Goal: Task Accomplishment & Management: Use online tool/utility

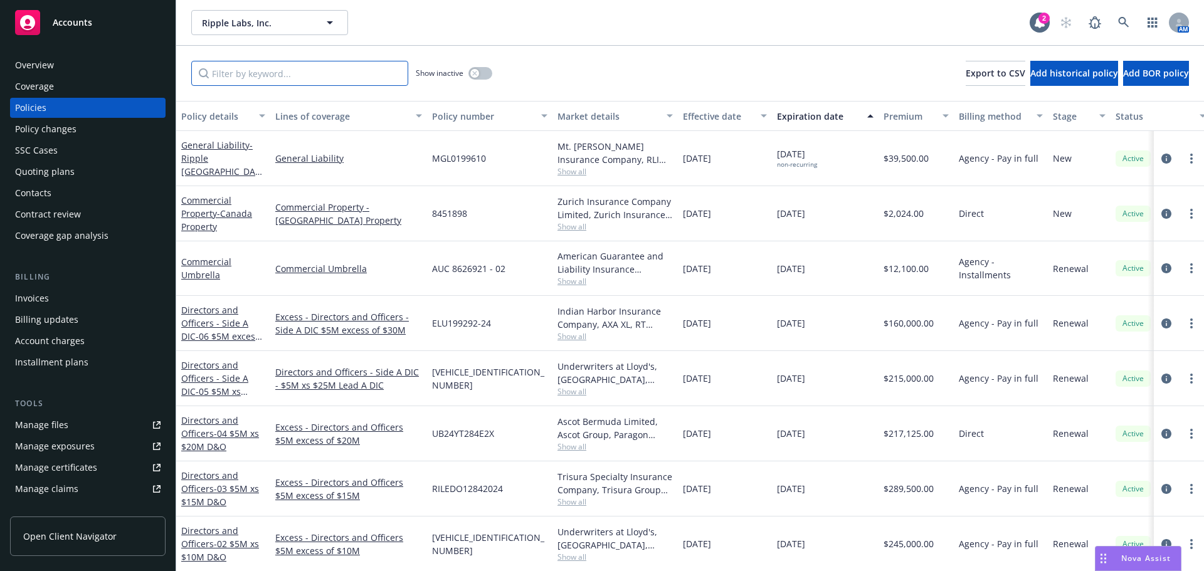
click at [280, 70] on input "Filter by keyword..." at bounding box center [299, 73] width 217 height 25
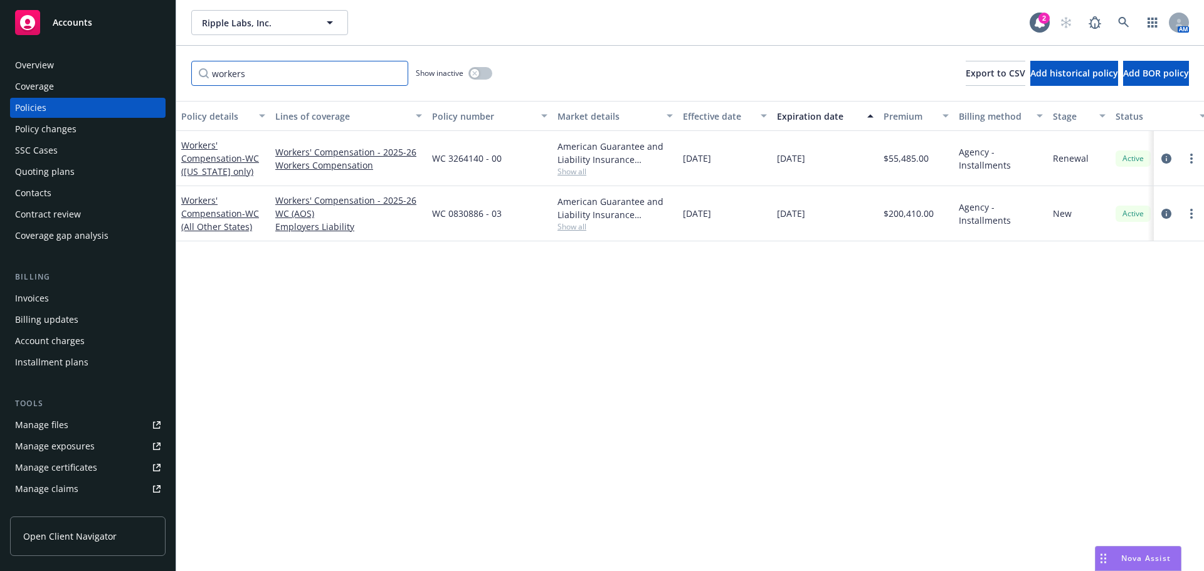
type input "workers"
click at [38, 297] on div "Invoices" at bounding box center [32, 299] width 34 height 20
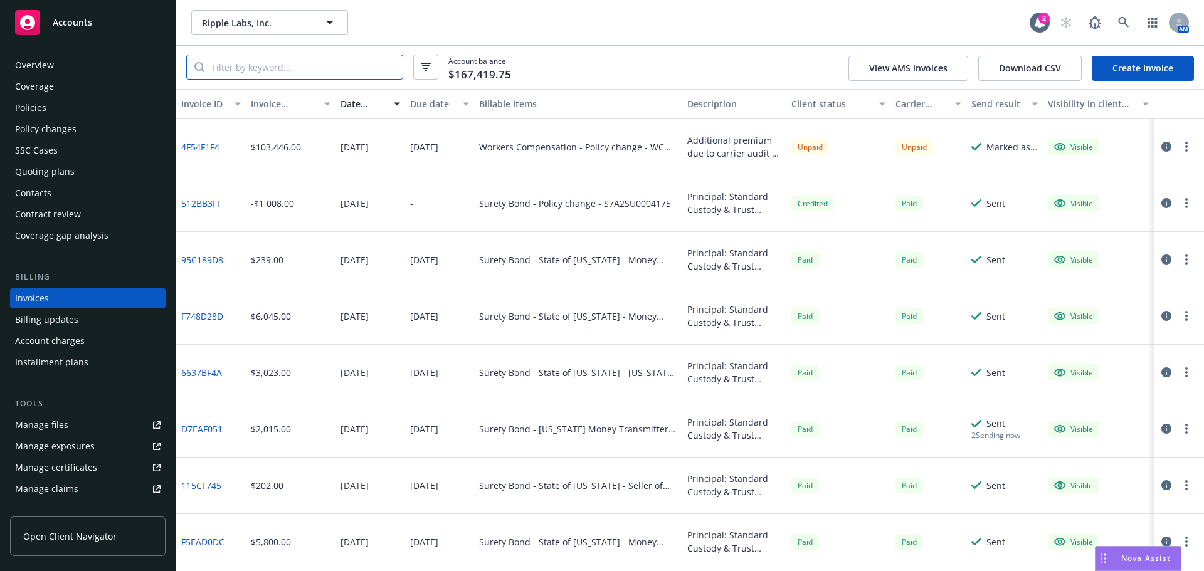
click at [246, 70] on input "search" at bounding box center [303, 67] width 198 height 24
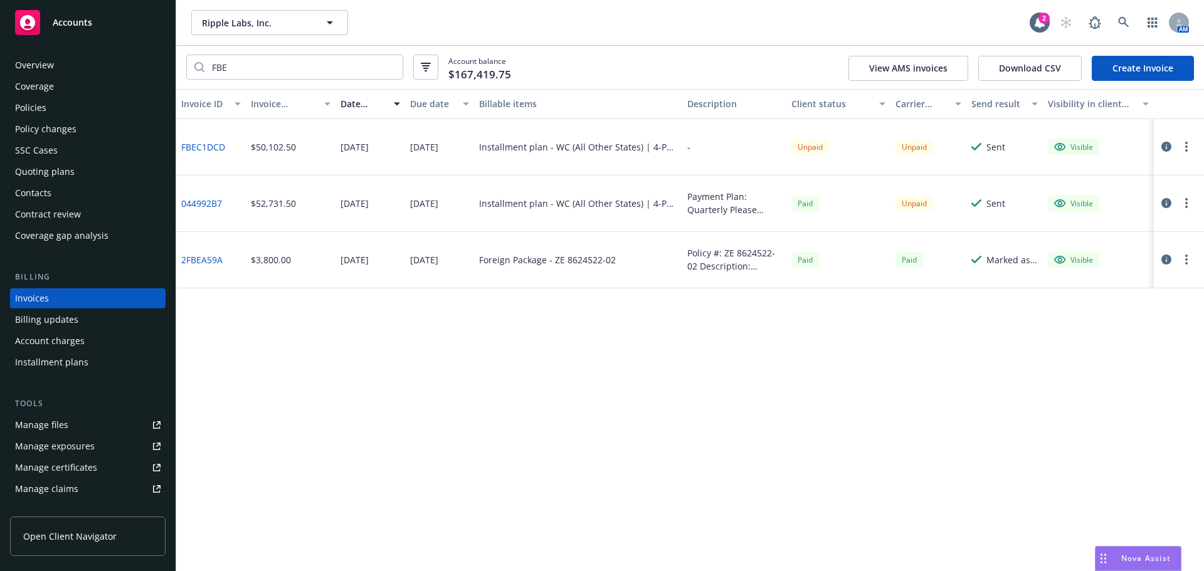
click at [209, 147] on link "FBEC1DCD" at bounding box center [203, 147] width 44 height 13
click at [263, 62] on input "FBE" at bounding box center [303, 67] width 198 height 24
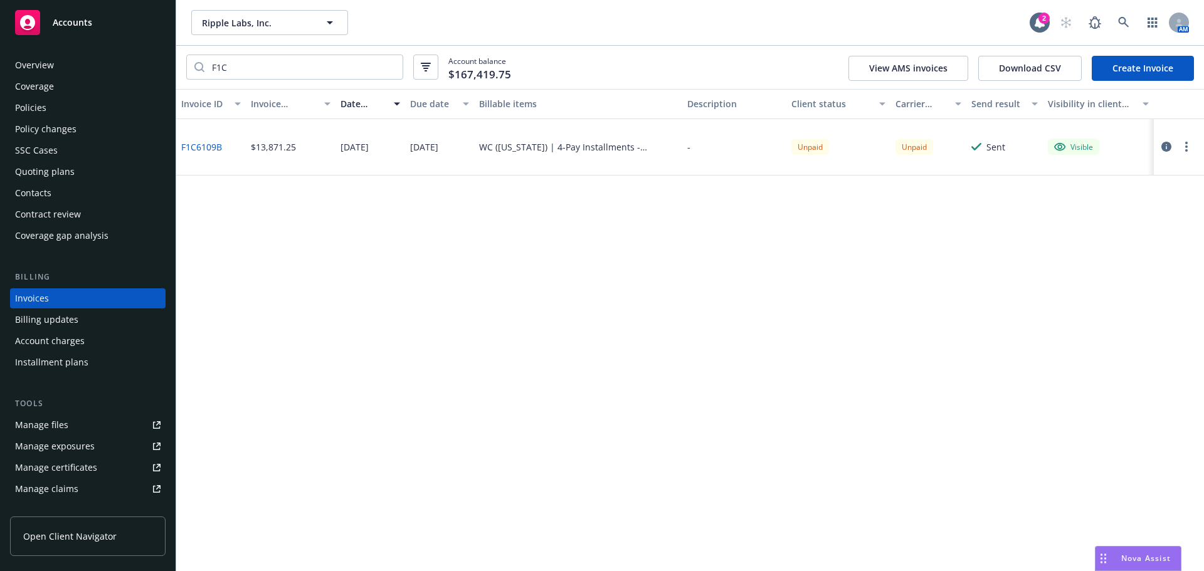
click at [208, 148] on link "F1C6109B" at bounding box center [201, 147] width 41 height 13
click at [255, 71] on input "F1C" at bounding box center [303, 67] width 198 height 24
type input "F"
type input "57615"
click at [547, 149] on div "WC (New York) | 4-Pay Installments - Down payment" at bounding box center [578, 147] width 198 height 13
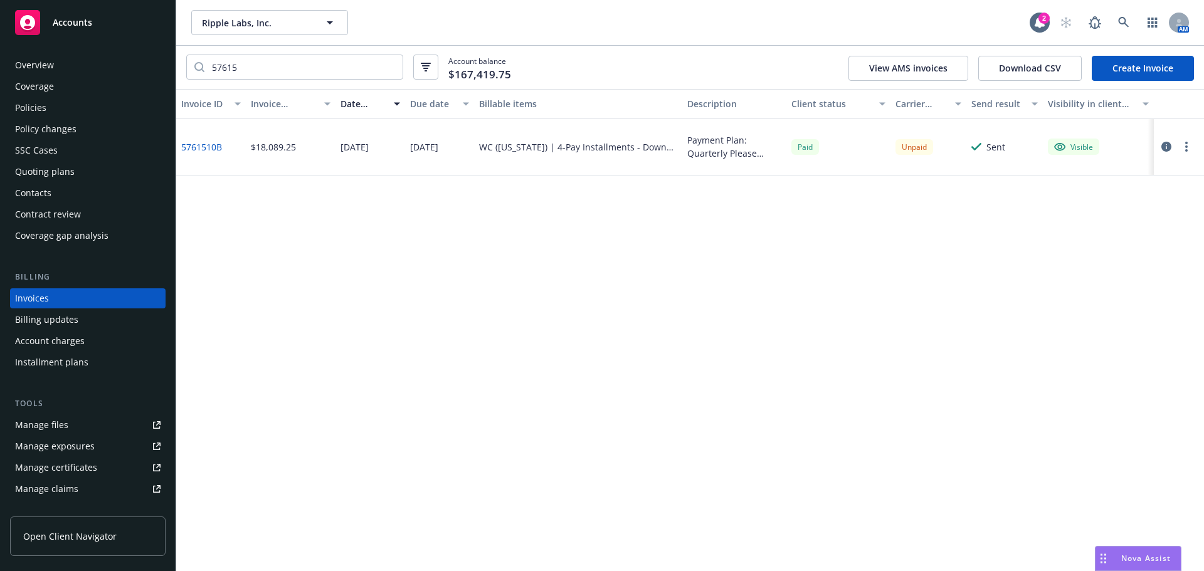
click at [46, 108] on div "Policies" at bounding box center [88, 108] width 146 height 20
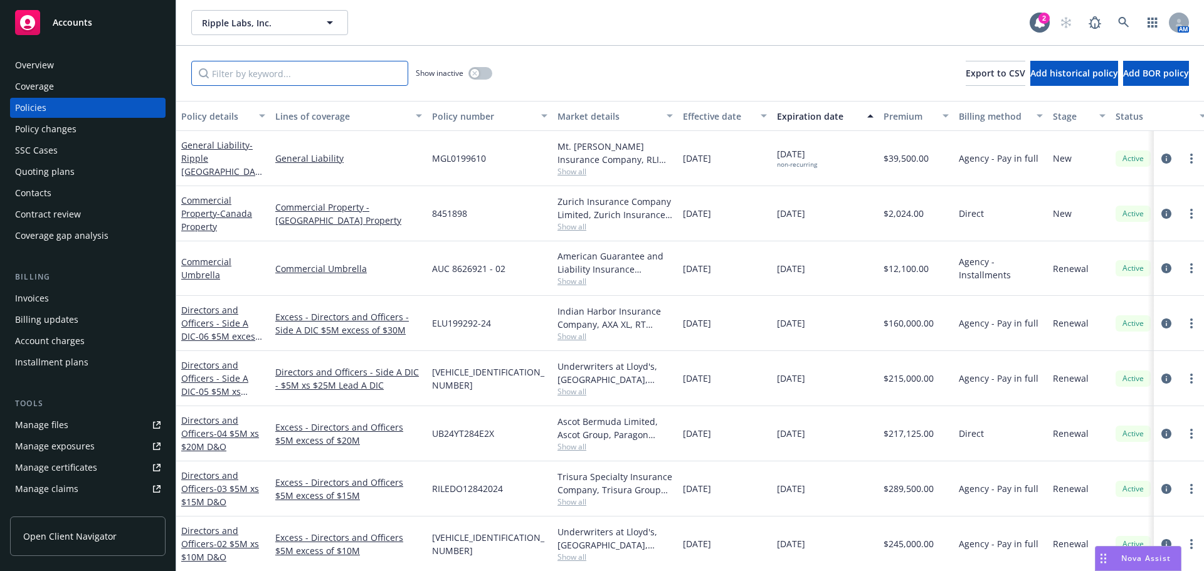
click at [267, 76] on input "Filter by keyword..." at bounding box center [299, 73] width 217 height 25
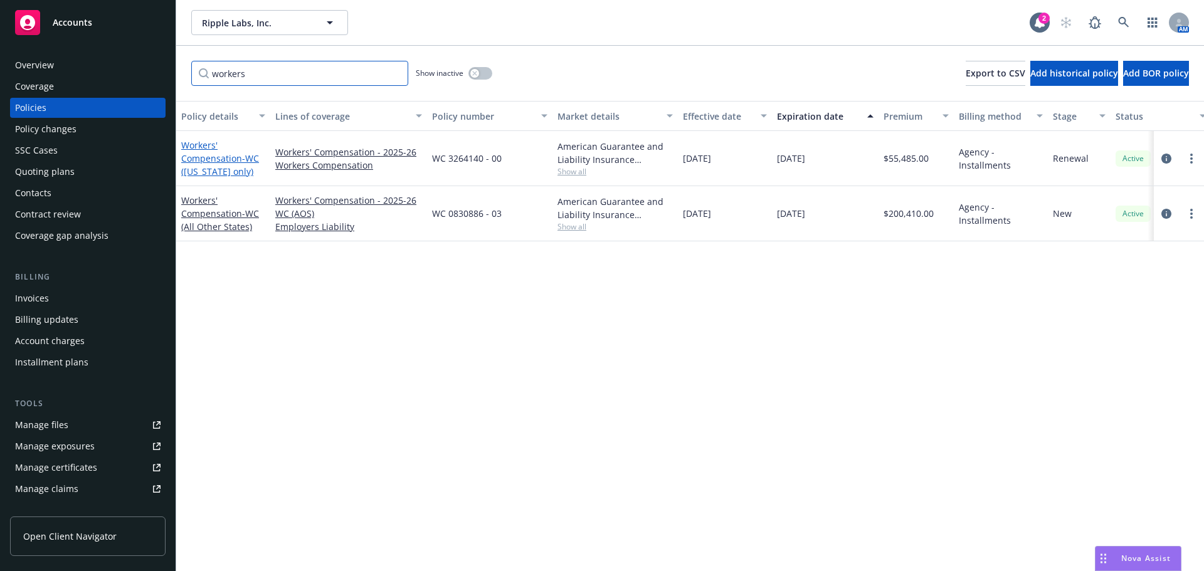
type input "workers"
click at [230, 176] on span "- WC (New York only)" at bounding box center [220, 164] width 78 height 25
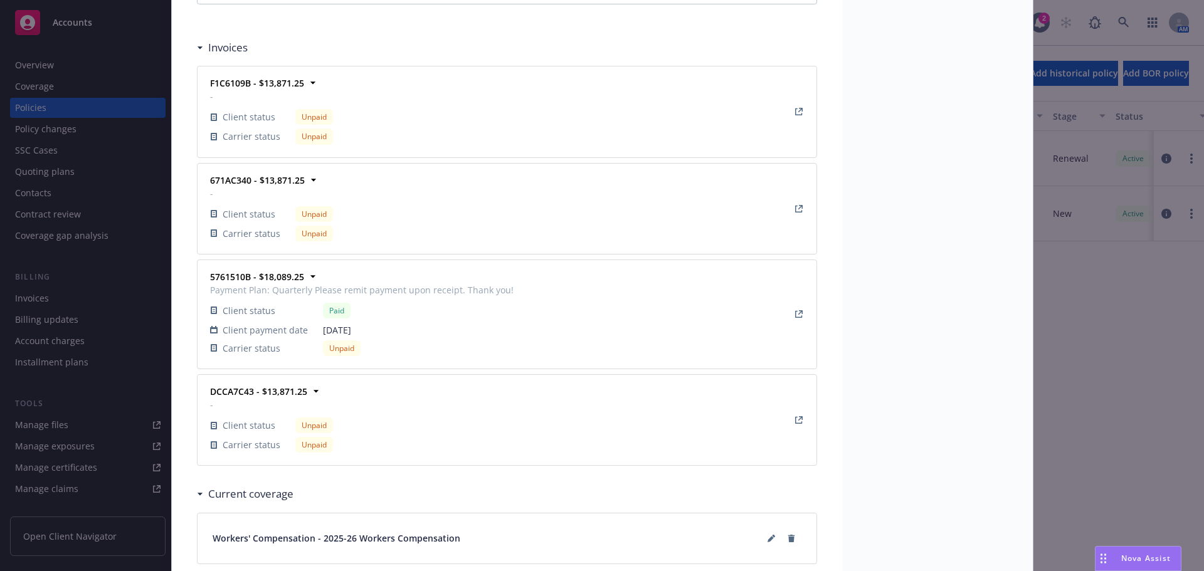
scroll to position [1317, 0]
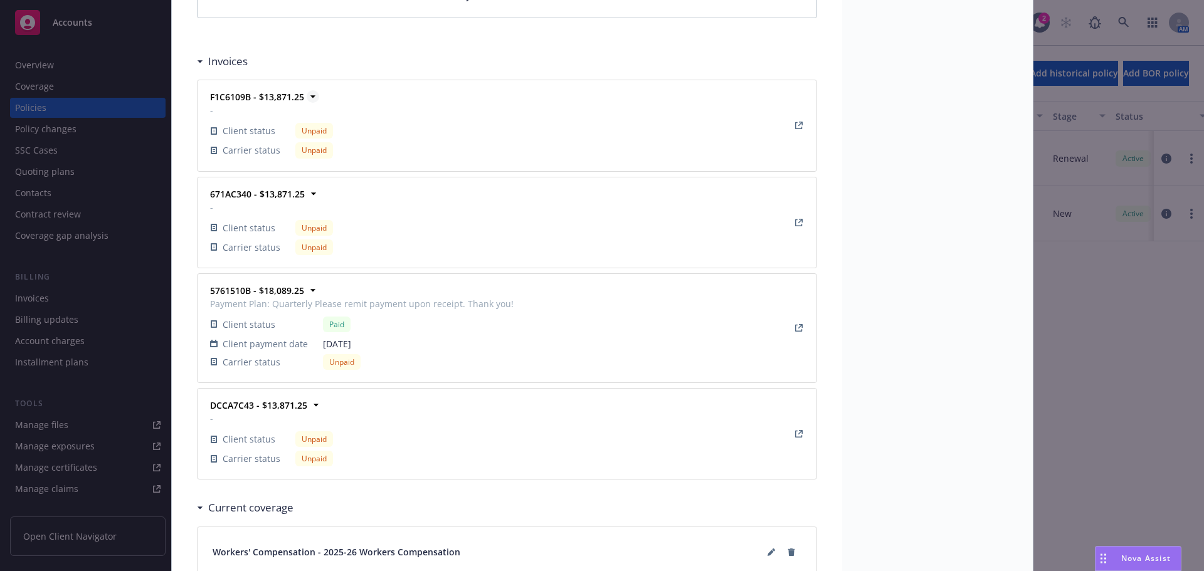
click at [307, 97] on icon at bounding box center [313, 96] width 13 height 13
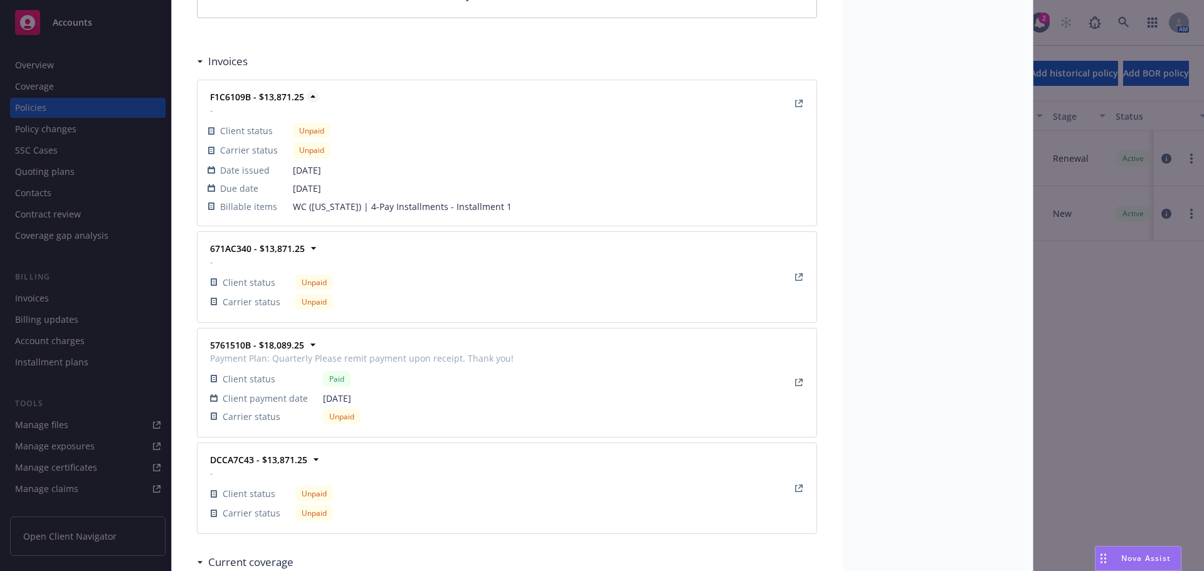
click at [307, 97] on icon at bounding box center [313, 96] width 13 height 13
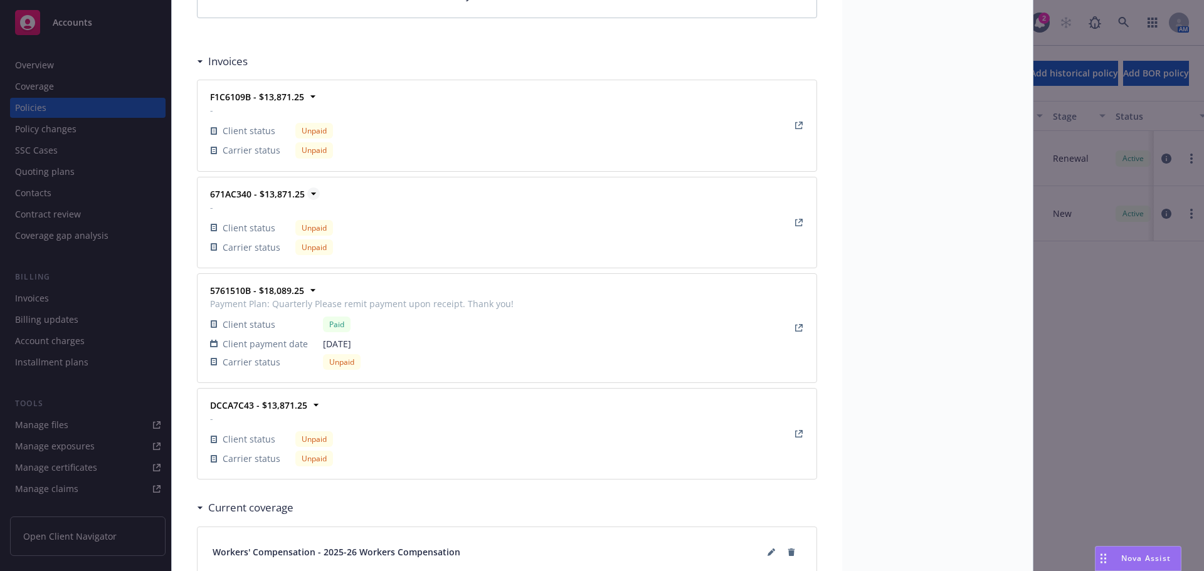
click at [310, 193] on icon at bounding box center [312, 194] width 5 height 3
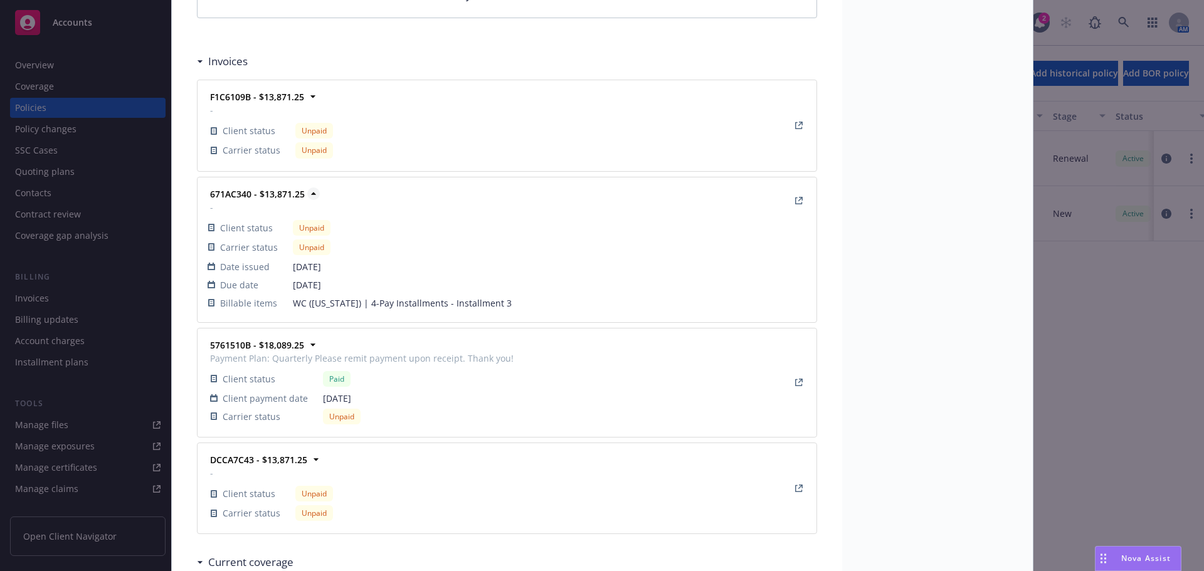
click at [307, 194] on icon at bounding box center [313, 194] width 13 height 13
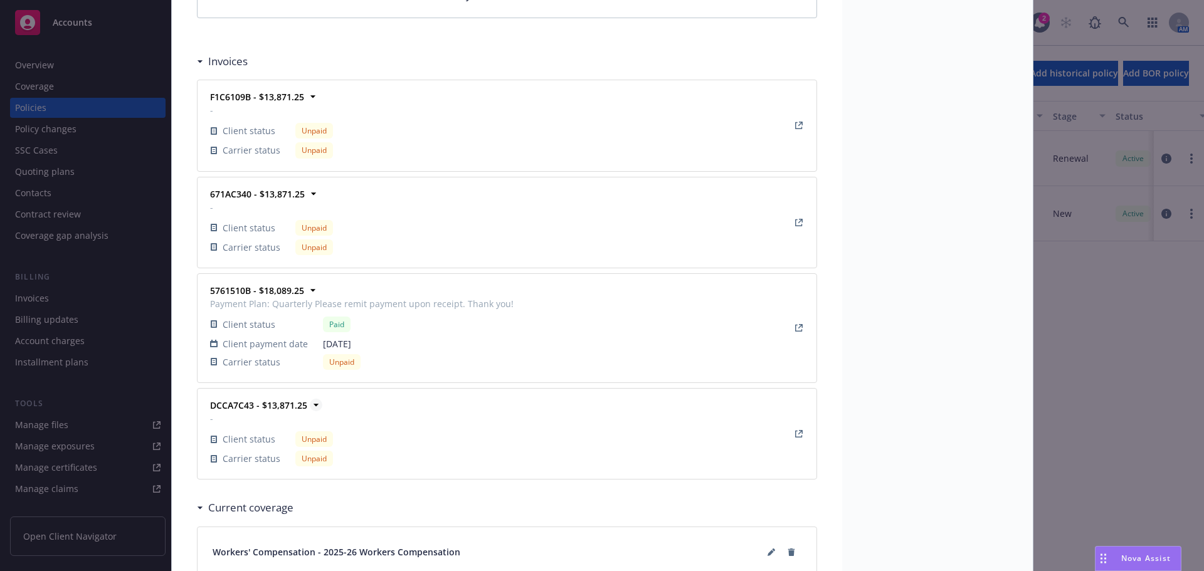
click at [310, 408] on icon at bounding box center [316, 405] width 13 height 13
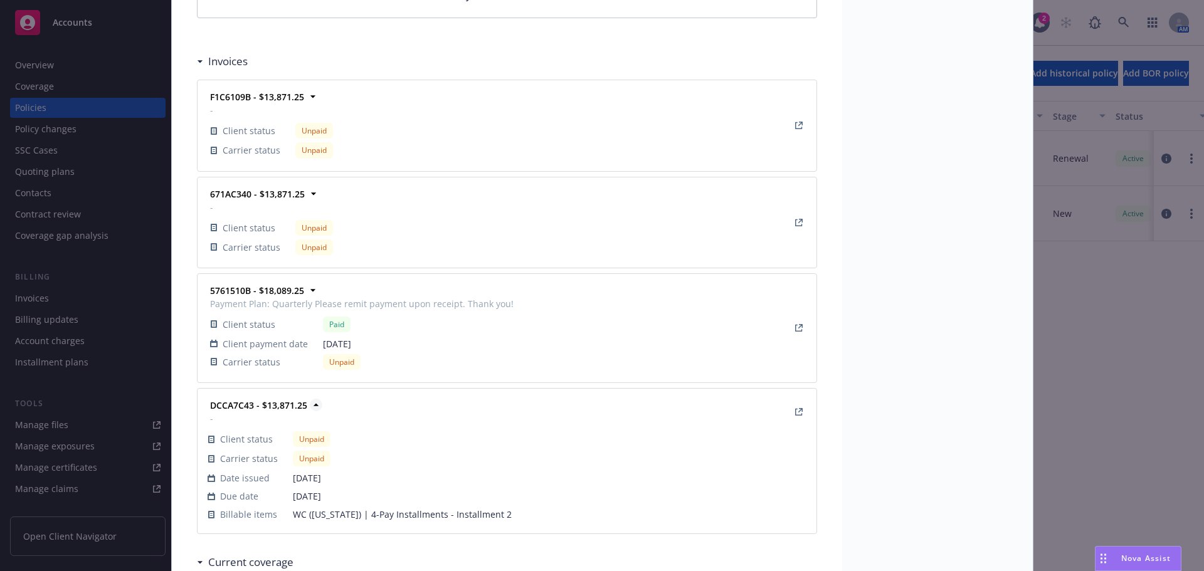
click at [310, 405] on icon at bounding box center [316, 405] width 13 height 13
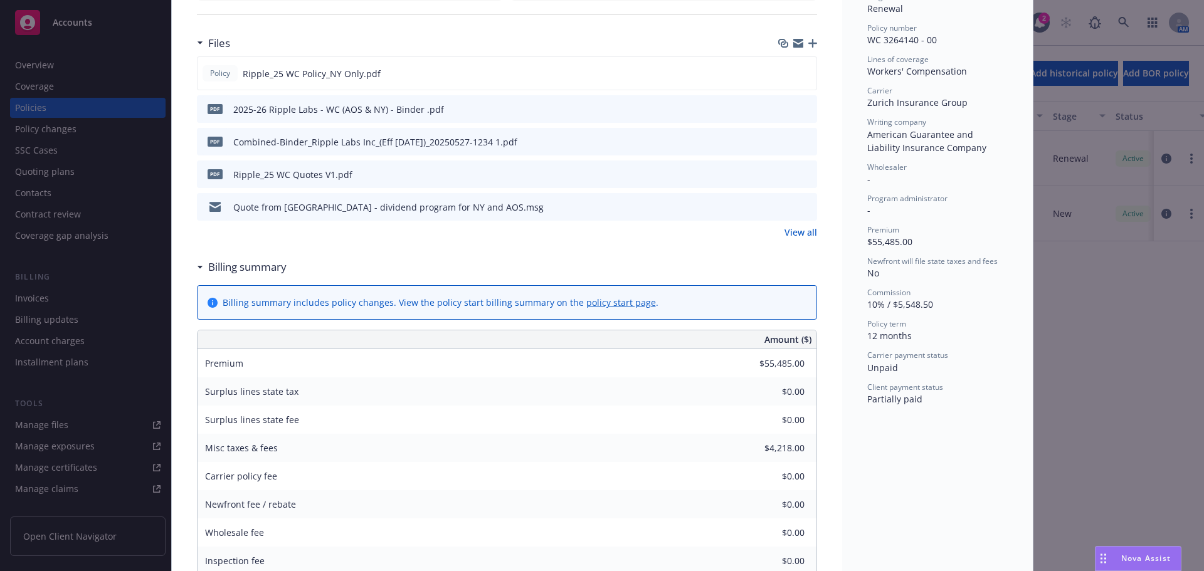
scroll to position [0, 0]
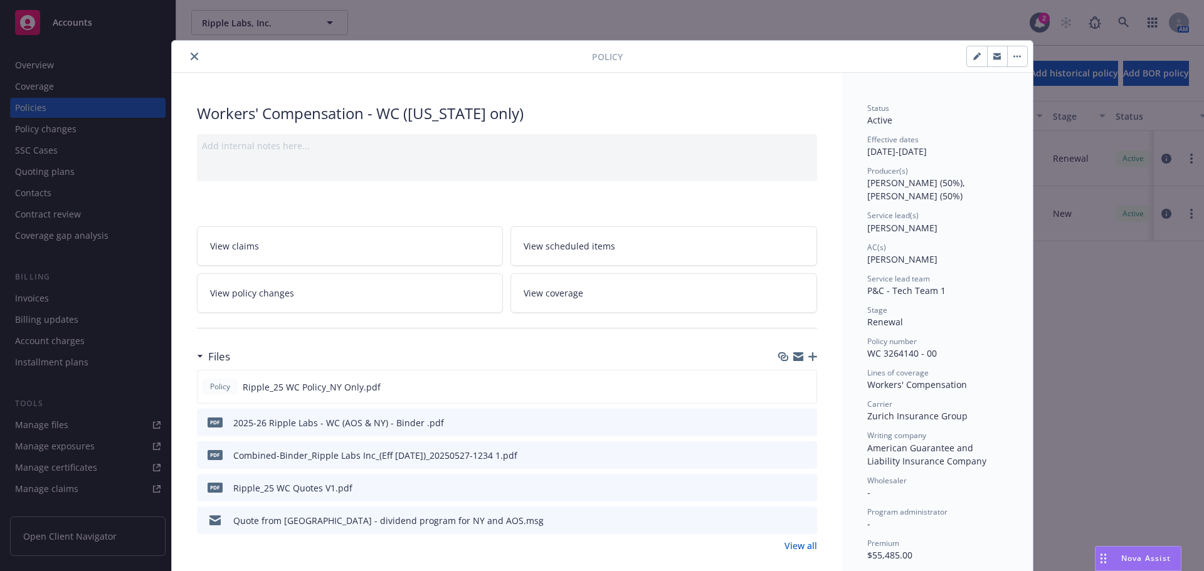
click at [191, 57] on icon "close" at bounding box center [195, 57] width 8 height 8
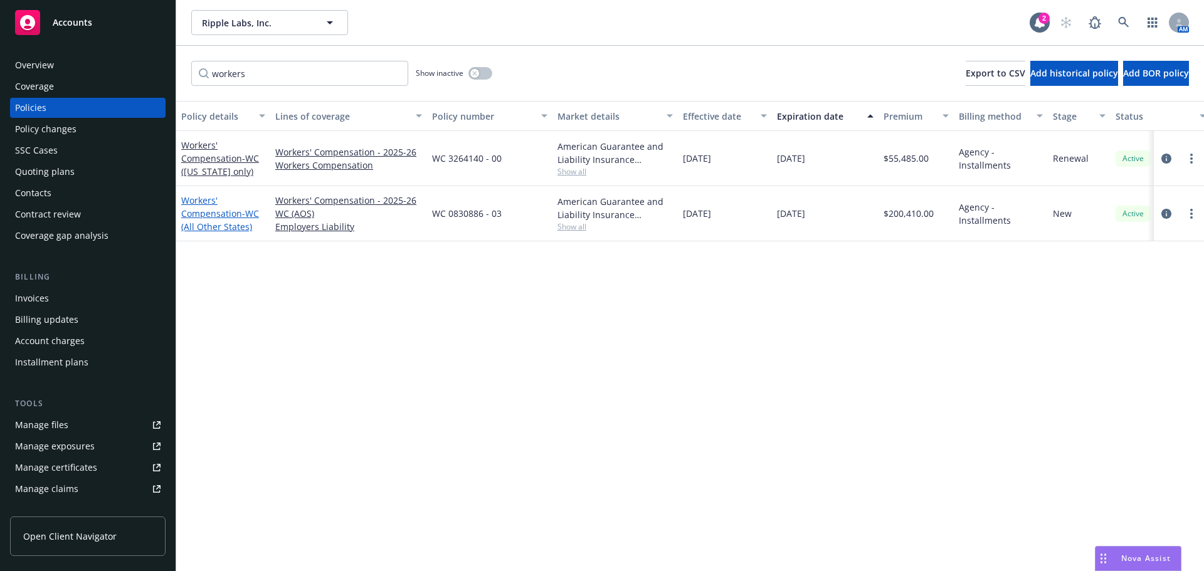
drag, startPoint x: 189, startPoint y: 218, endPoint x: 188, endPoint y: 225, distance: 7.2
click at [189, 218] on link "Workers' Compensation - WC (All Other States)" at bounding box center [220, 213] width 78 height 38
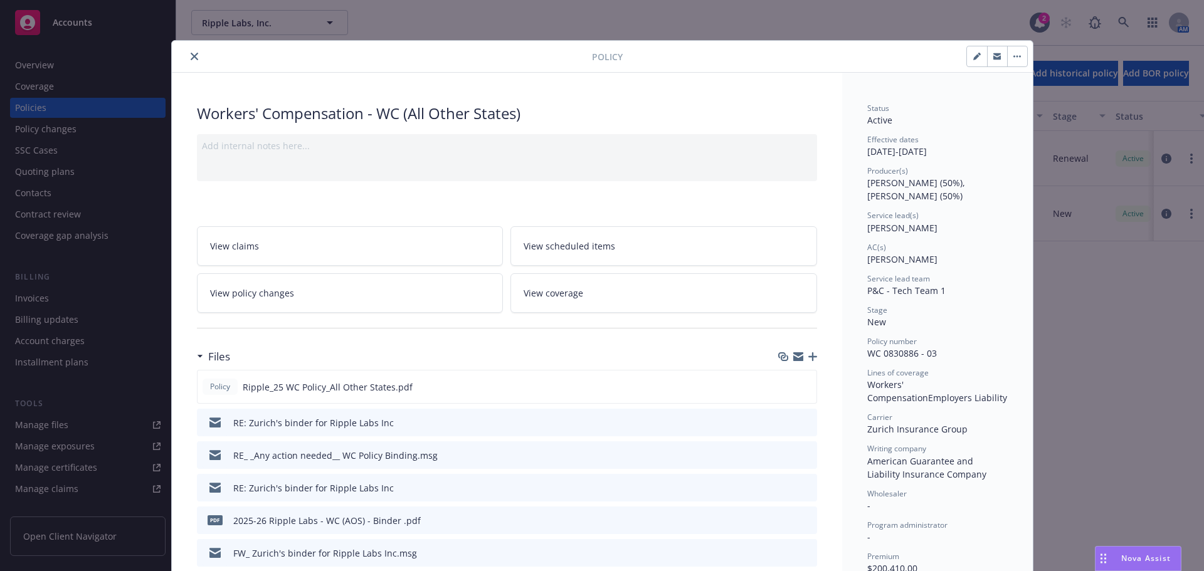
click at [194, 57] on button "close" at bounding box center [194, 56] width 15 height 15
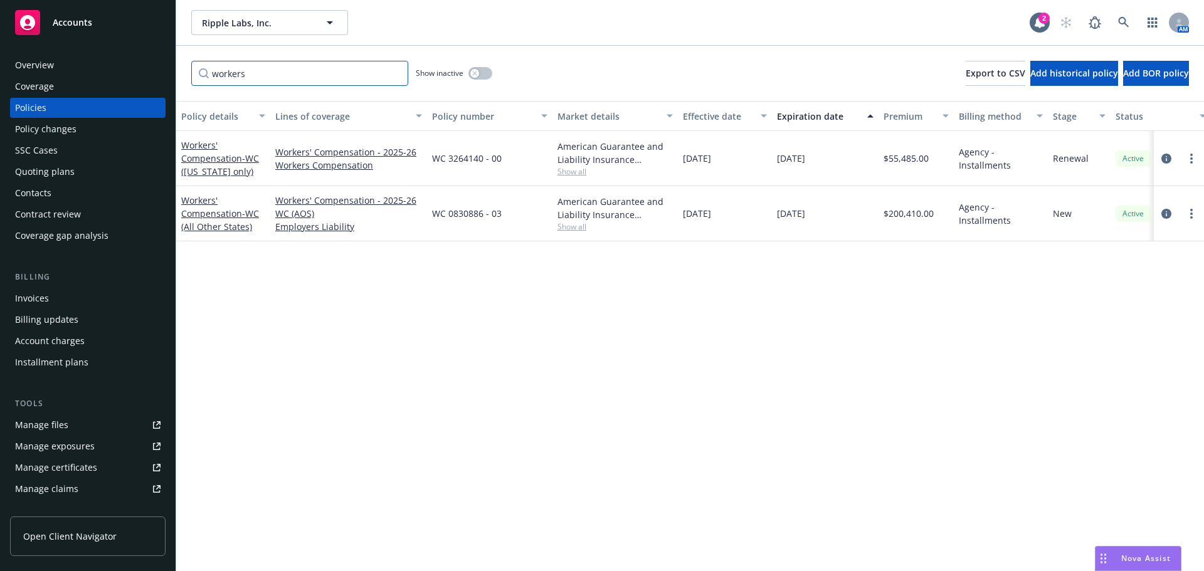
click at [268, 73] on input "workers" at bounding box center [299, 73] width 217 height 25
type input "w"
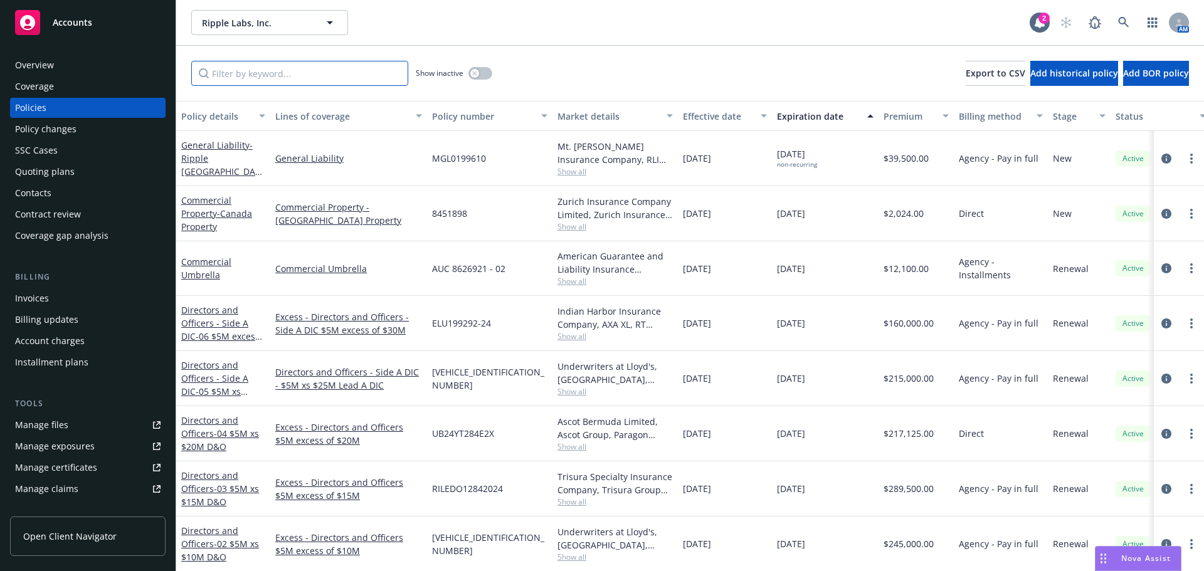
click at [252, 75] on input "Filter by keyword..." at bounding box center [299, 73] width 217 height 25
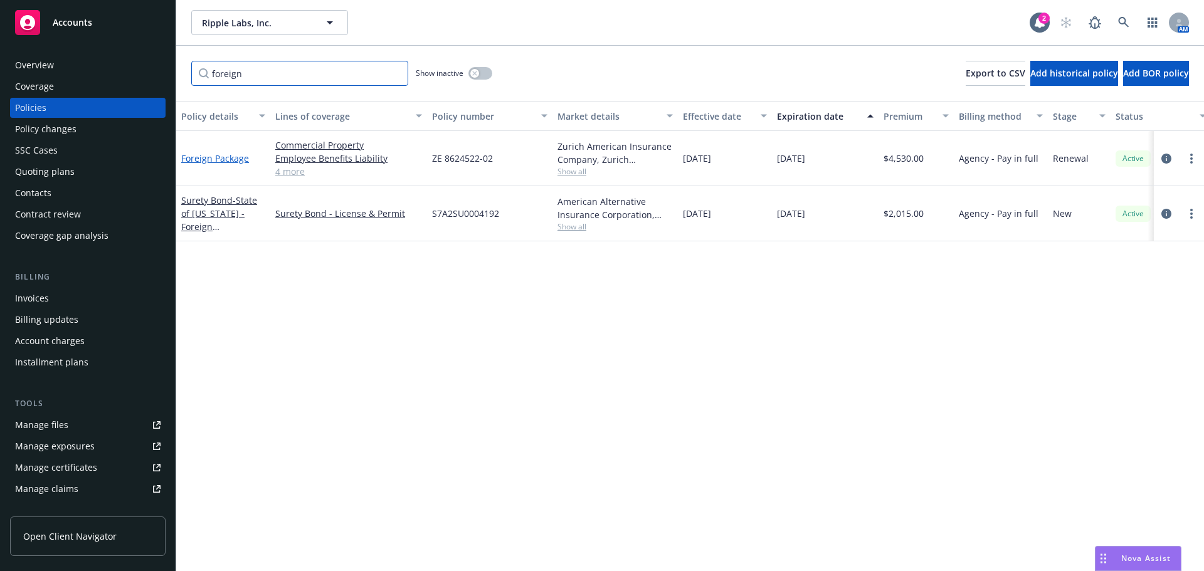
type input "foreign"
click at [228, 159] on link "Foreign Package" at bounding box center [215, 158] width 68 height 12
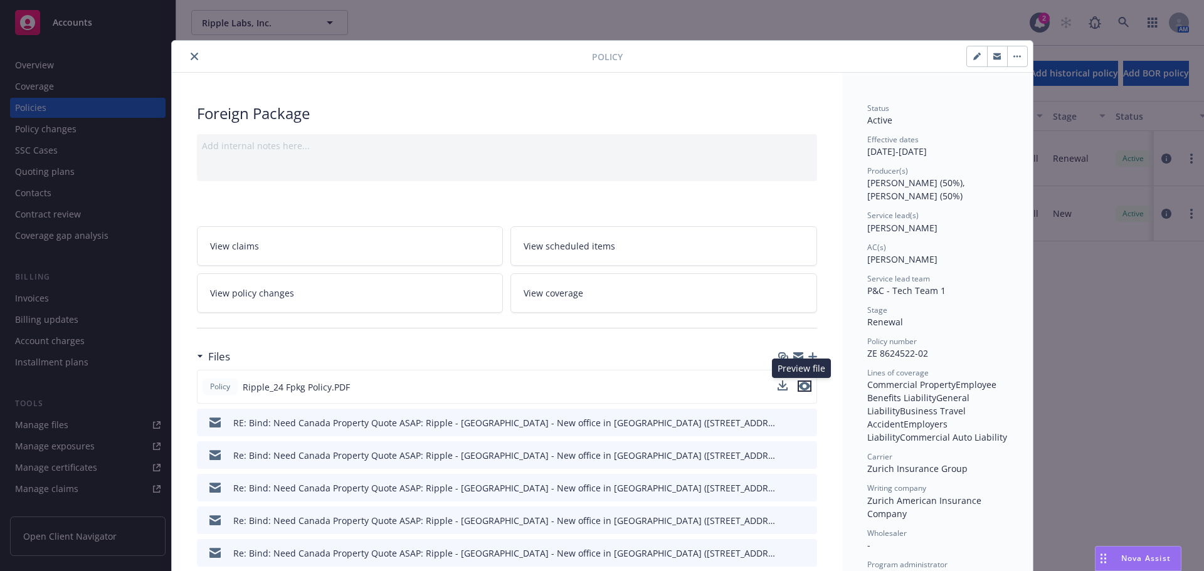
click at [805, 388] on button "preview file" at bounding box center [805, 386] width 14 height 11
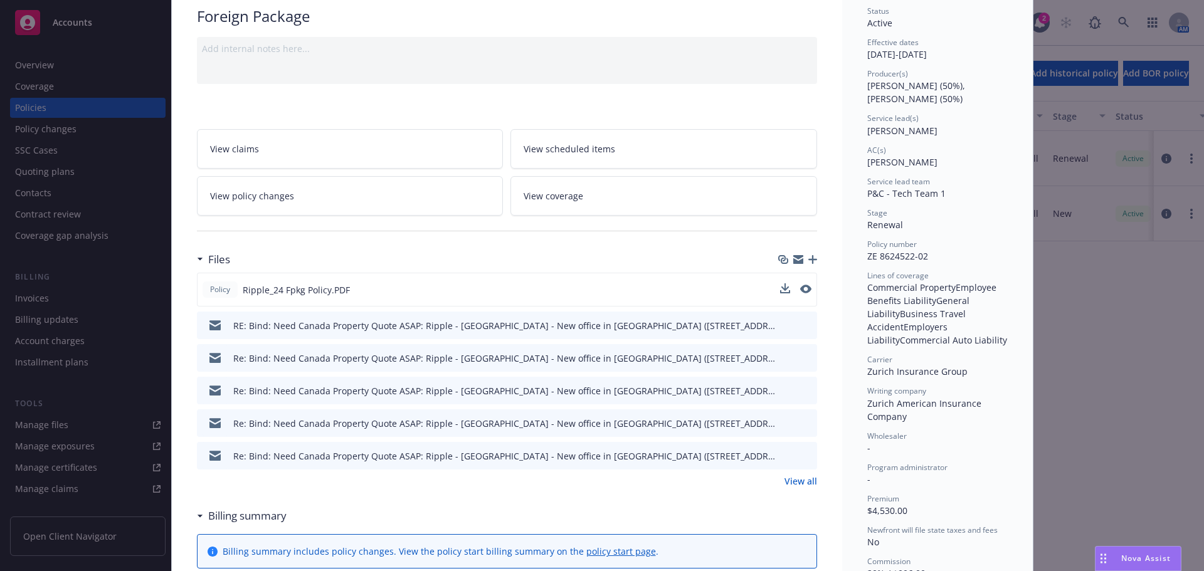
click at [792, 482] on link "View all" at bounding box center [801, 481] width 33 height 13
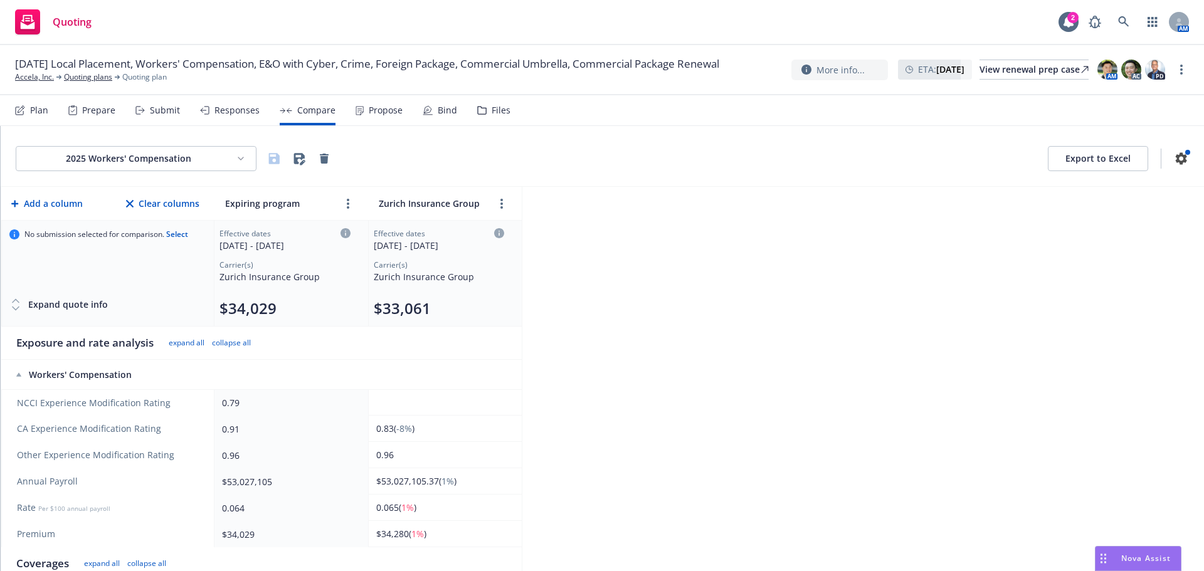
click at [33, 112] on div "Plan" at bounding box center [39, 110] width 18 height 10
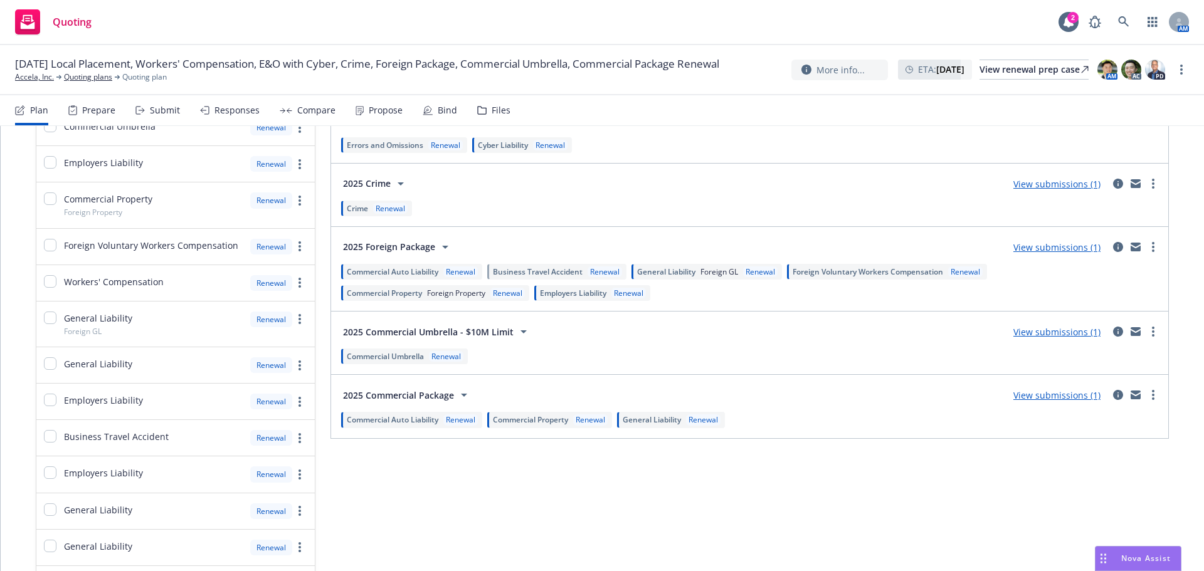
scroll to position [439, 0]
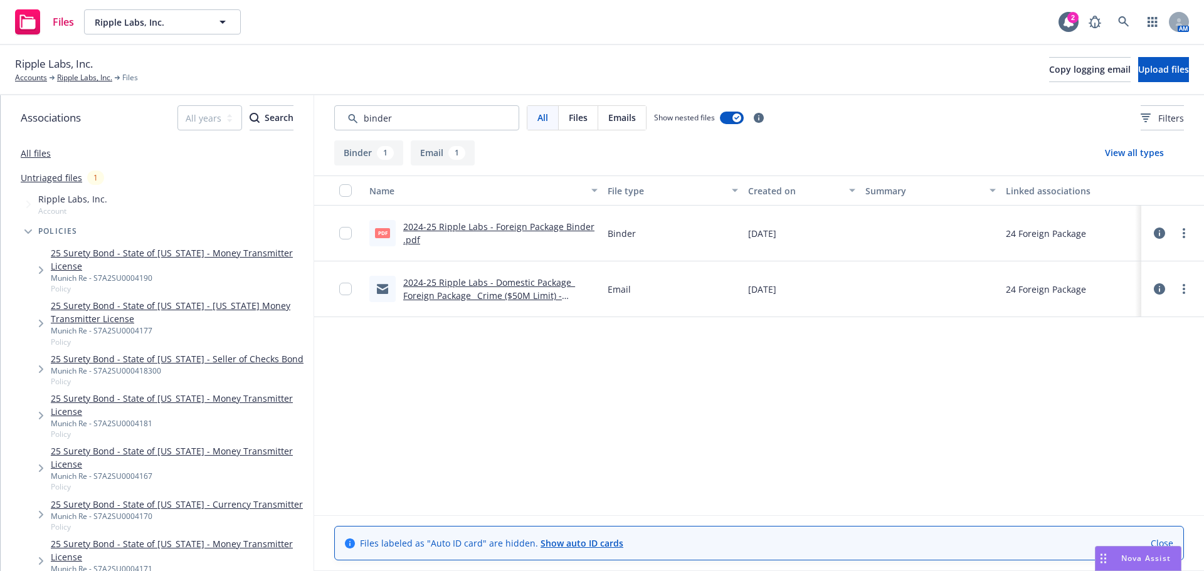
type input "binder"
click at [468, 223] on link "2024-25 Ripple Labs - Foreign Package Binder .pdf" at bounding box center [498, 233] width 191 height 25
click at [74, 80] on link "Ripple Labs, Inc." at bounding box center [84, 77] width 55 height 11
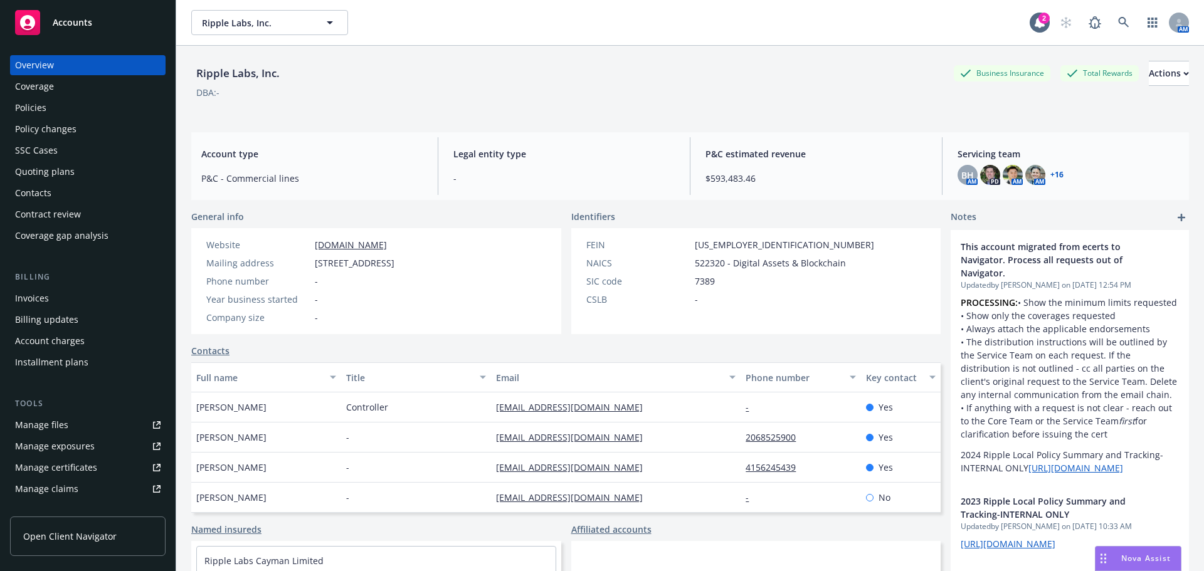
click at [57, 107] on div "Policies" at bounding box center [88, 108] width 146 height 20
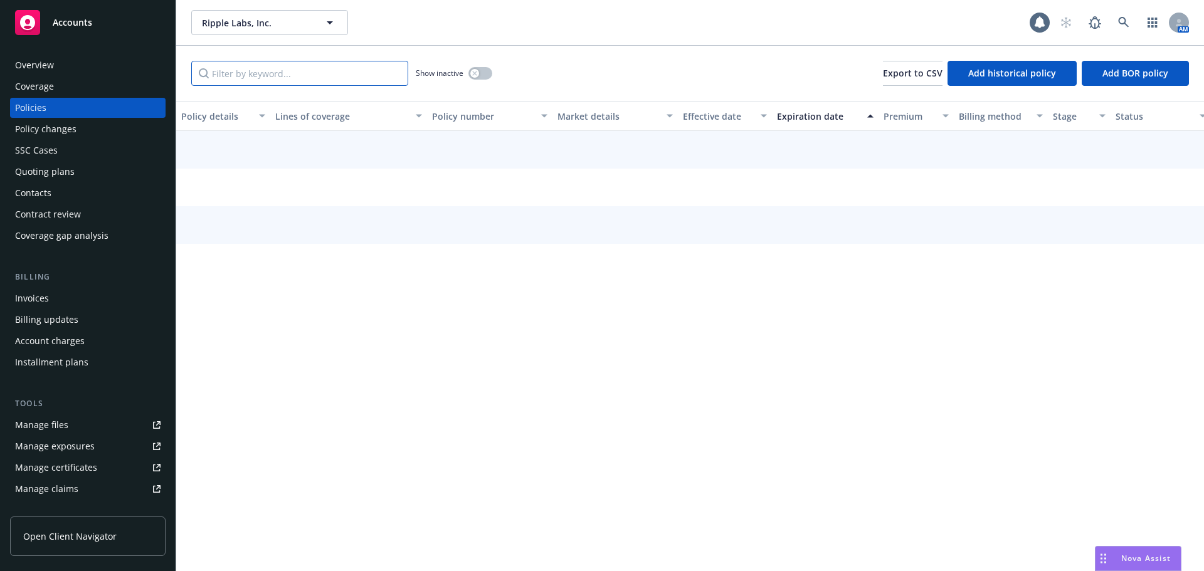
click at [290, 82] on input "Filter by keyword..." at bounding box center [299, 73] width 217 height 25
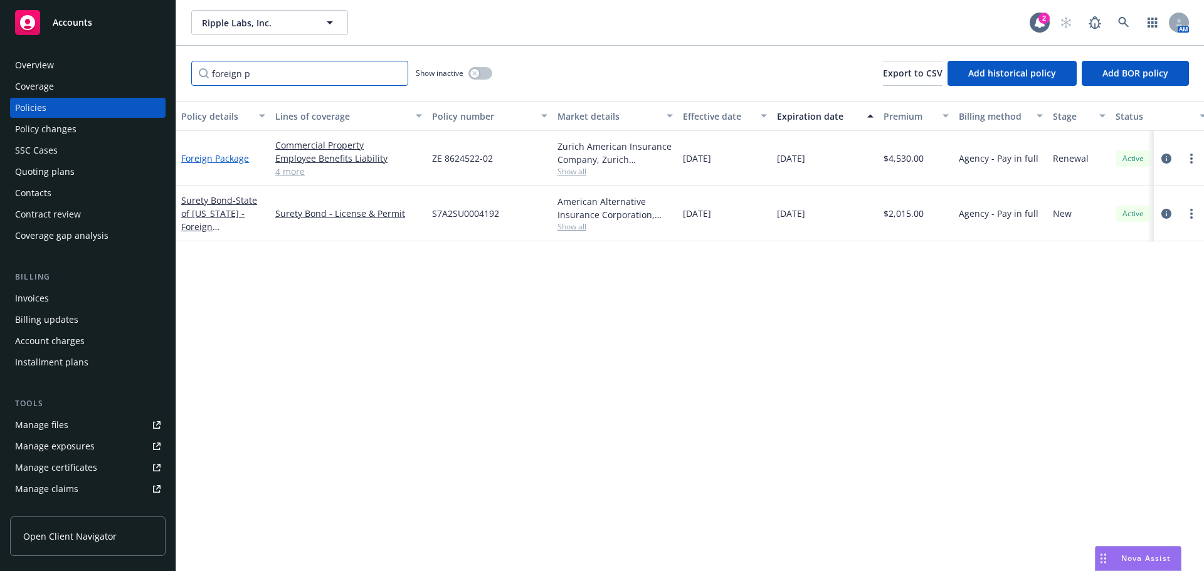
type input "foreign p"
click at [240, 162] on link "Foreign Package" at bounding box center [215, 158] width 68 height 12
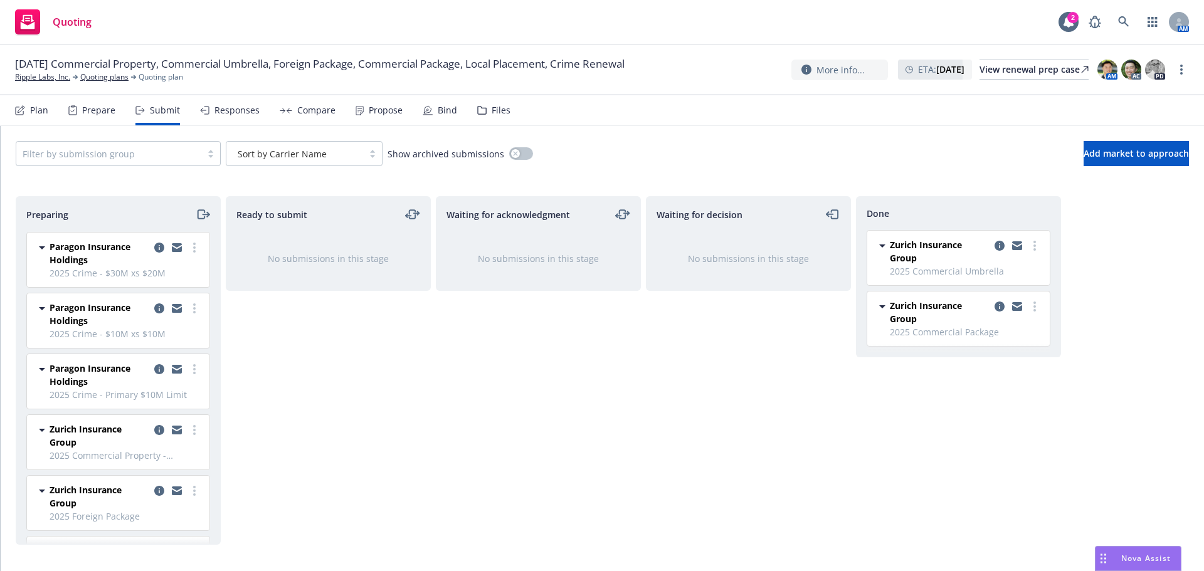
click at [54, 120] on div "Plan Prepare Submit Responses Compare Propose Bind Files" at bounding box center [263, 110] width 496 height 30
click at [36, 115] on div "Plan" at bounding box center [39, 110] width 18 height 10
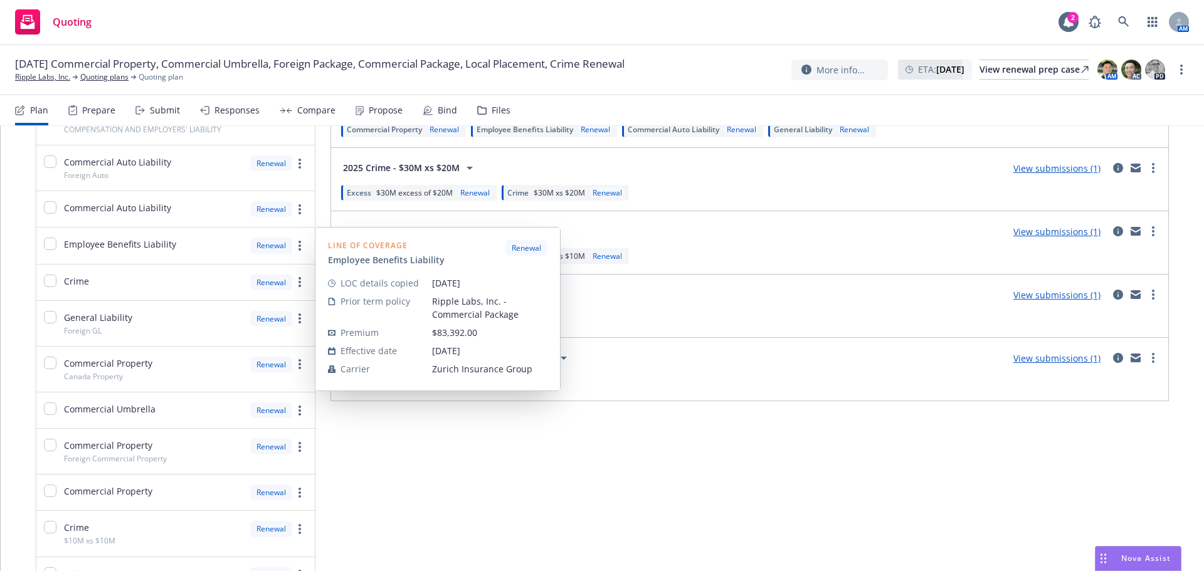
scroll to position [439, 0]
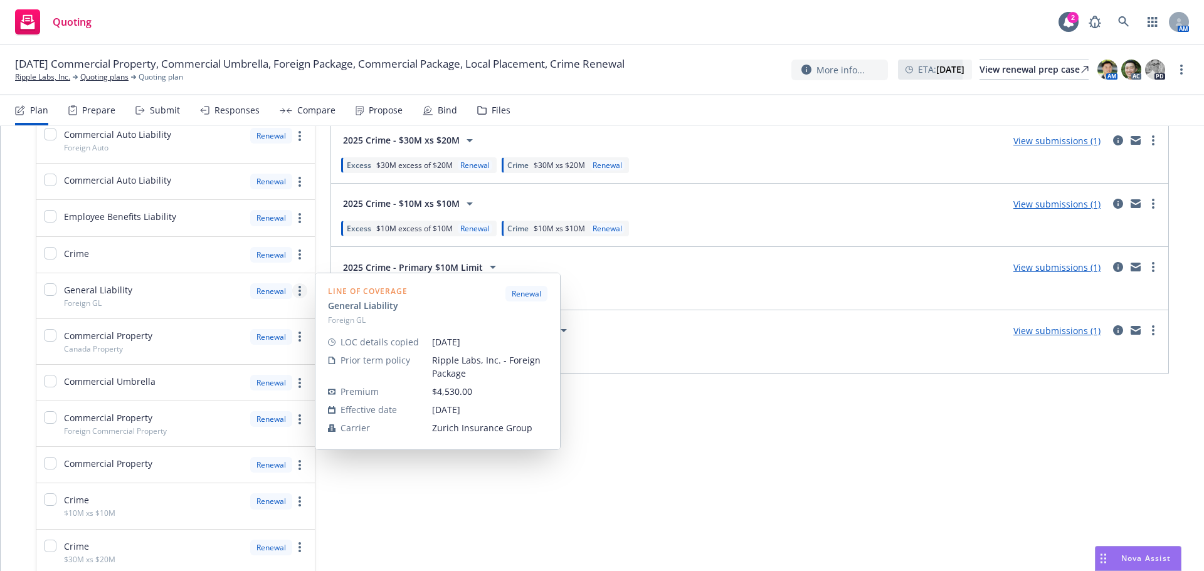
click at [300, 294] on link "more" at bounding box center [299, 291] width 15 height 15
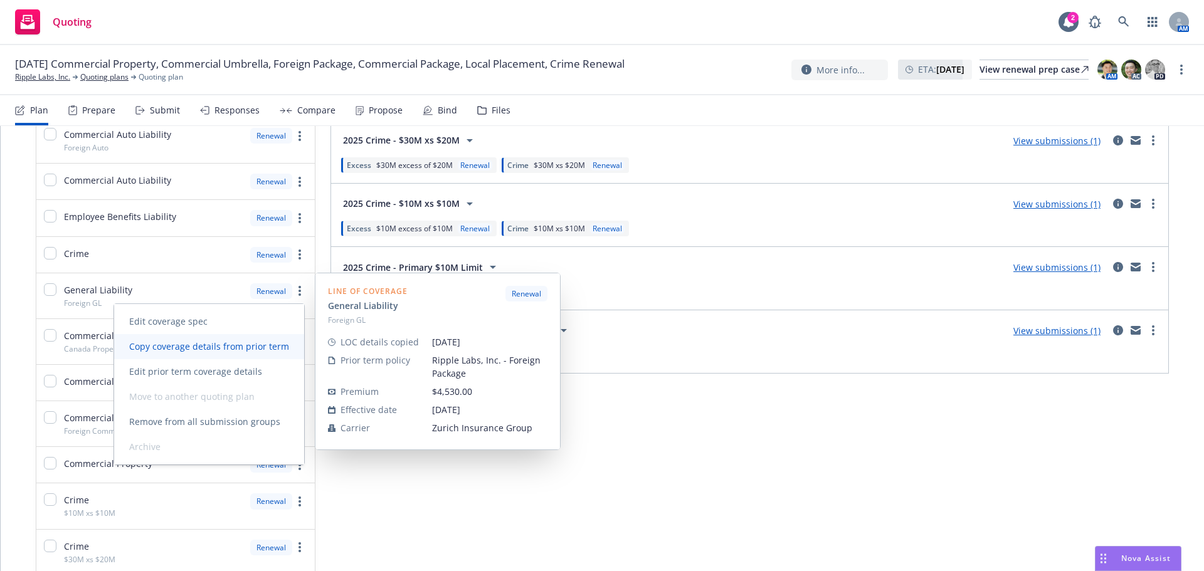
click at [249, 349] on span "Copy coverage details from prior term" at bounding box center [209, 347] width 190 height 12
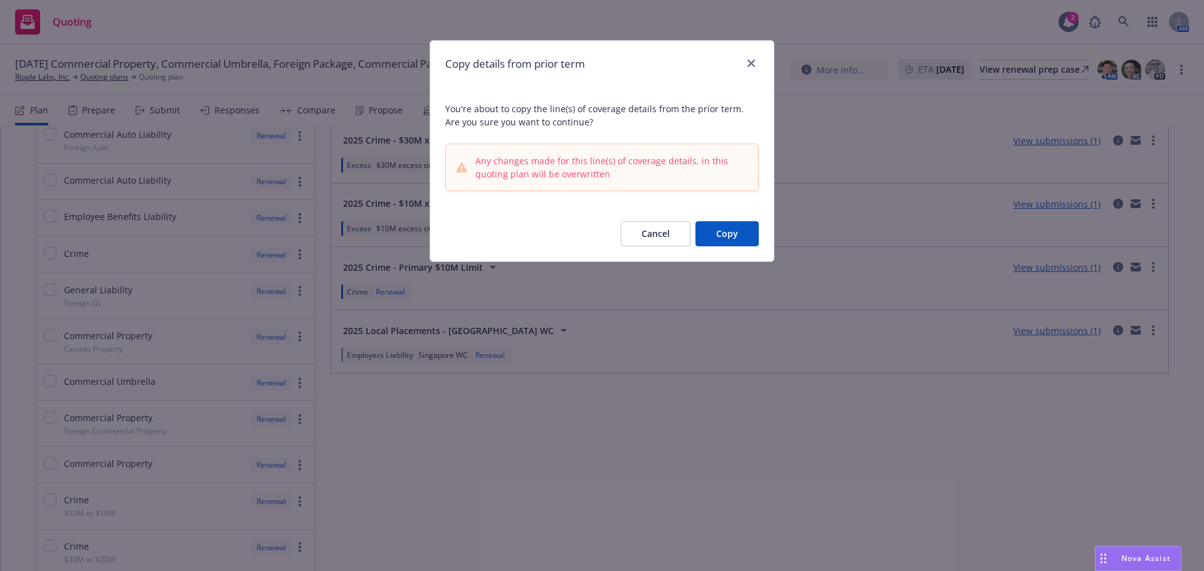
click at [728, 235] on button "Copy" at bounding box center [727, 233] width 63 height 25
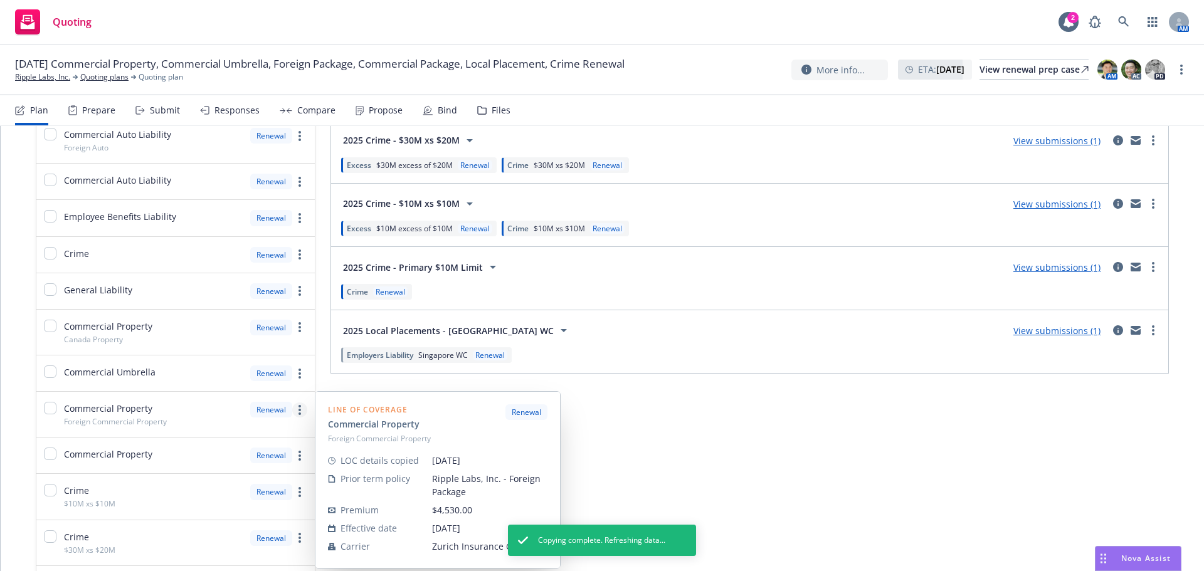
click at [299, 408] on icon "more" at bounding box center [300, 410] width 3 height 10
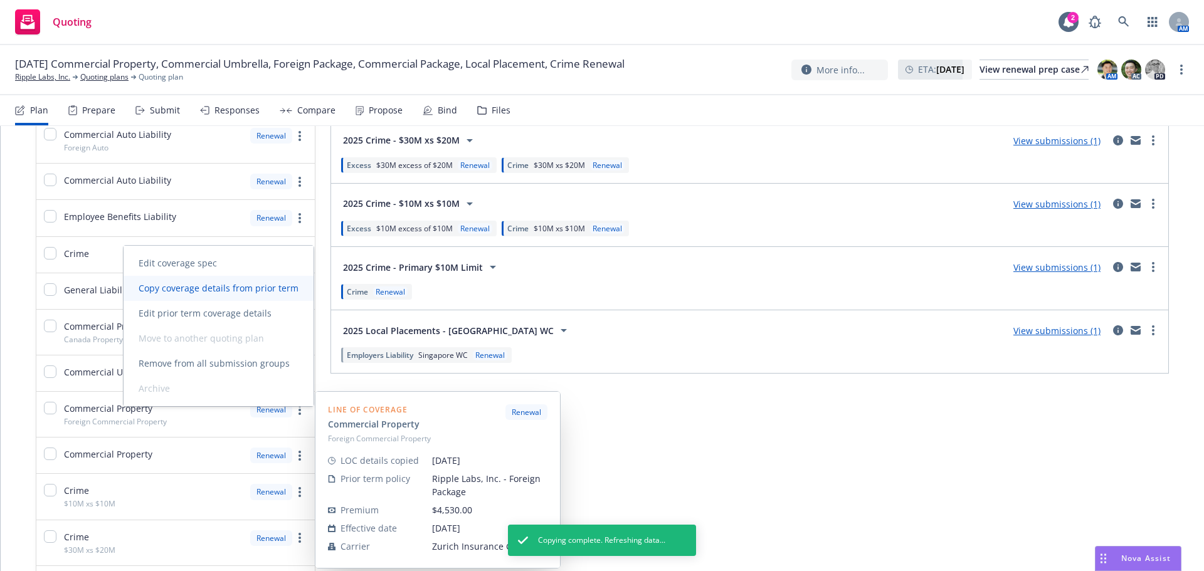
click at [260, 290] on span "Copy coverage details from prior term" at bounding box center [219, 288] width 190 height 12
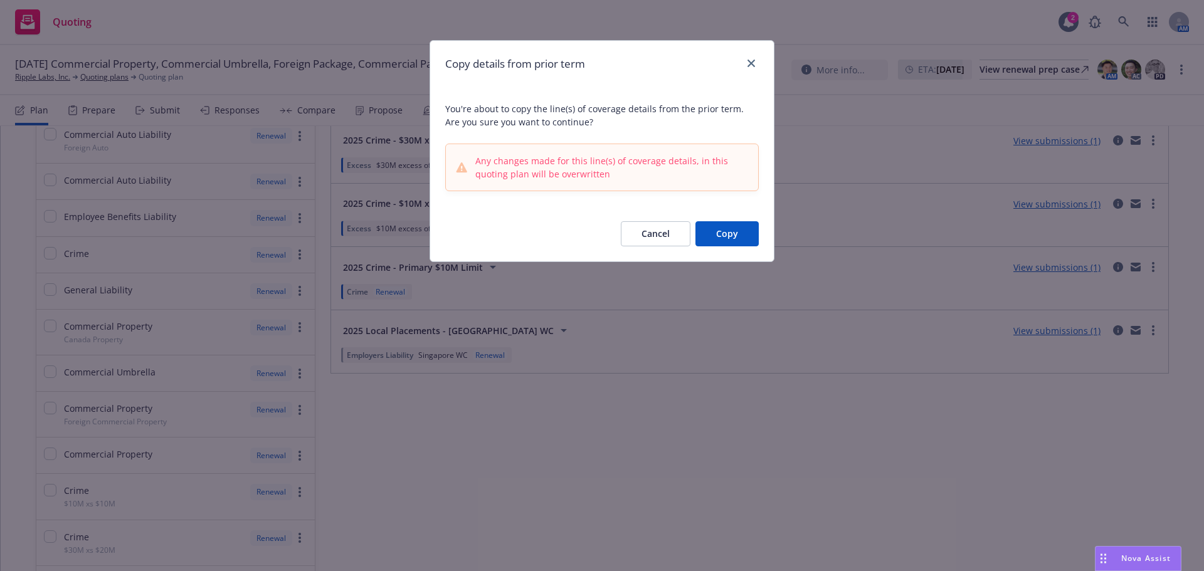
click at [719, 236] on button "Copy" at bounding box center [727, 233] width 63 height 25
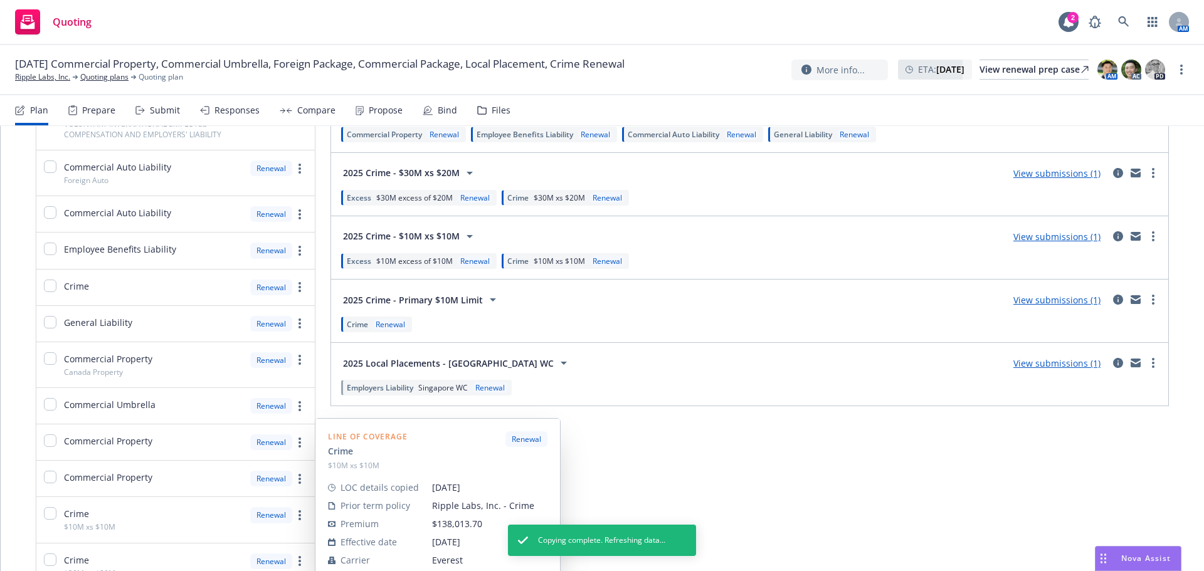
scroll to position [304, 0]
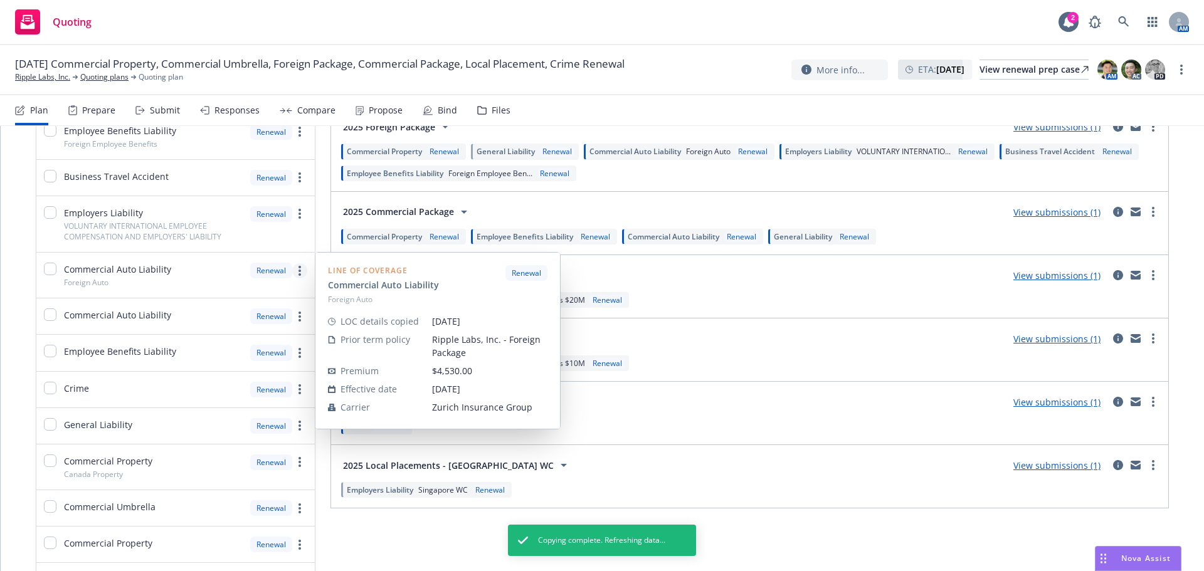
click at [301, 273] on link "more" at bounding box center [299, 270] width 15 height 15
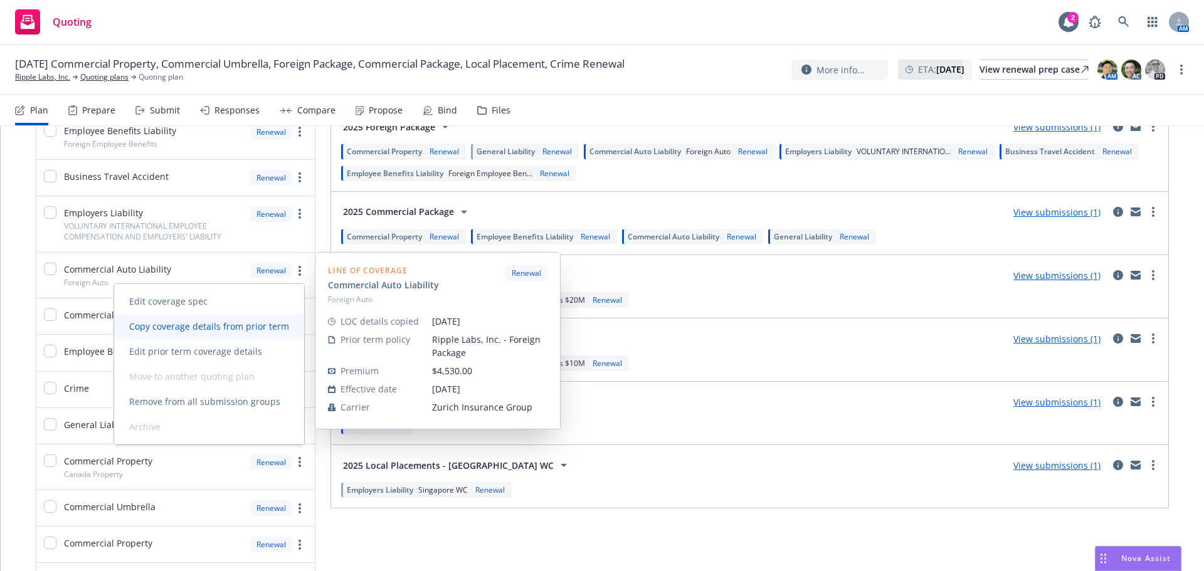
click at [231, 330] on span "Copy coverage details from prior term" at bounding box center [209, 327] width 190 height 12
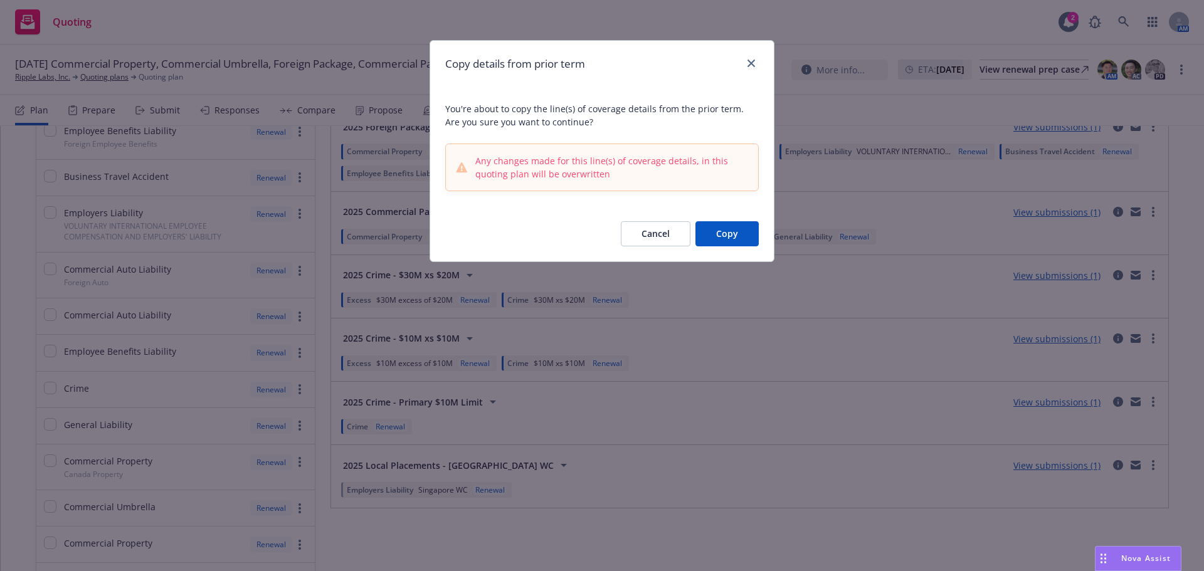
click at [736, 238] on button "Copy" at bounding box center [727, 233] width 63 height 25
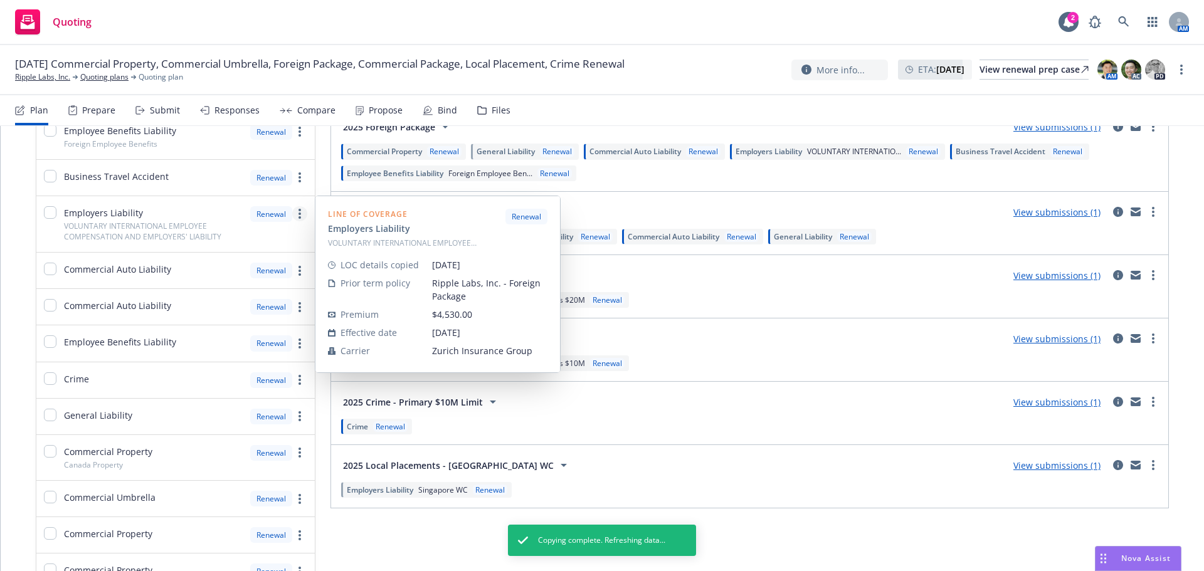
click at [299, 213] on link "more" at bounding box center [299, 213] width 15 height 15
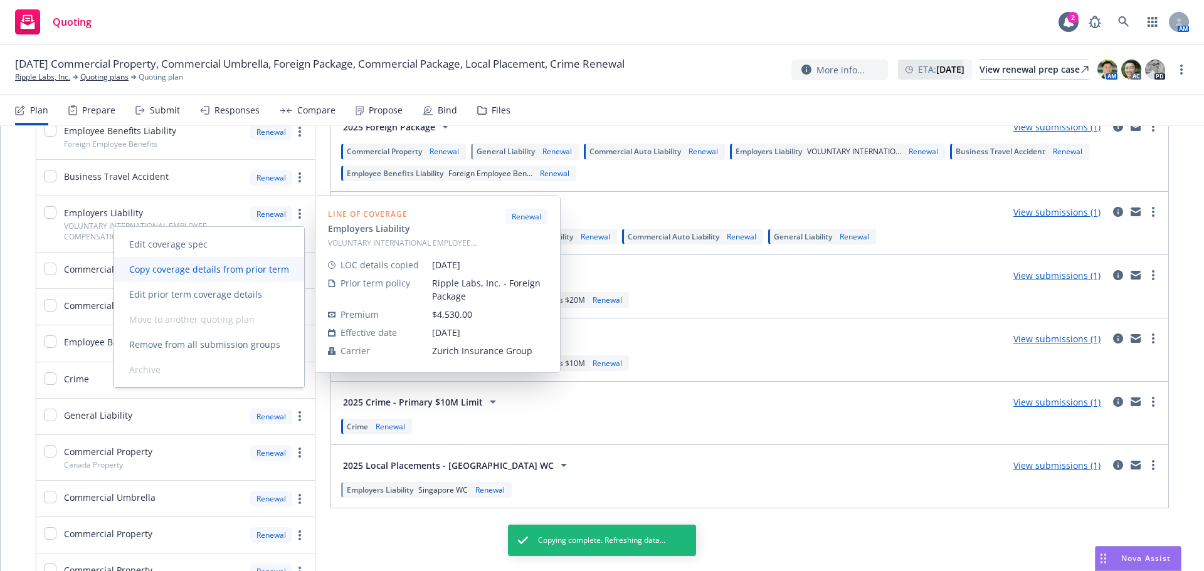
click at [230, 269] on span "Copy coverage details from prior term" at bounding box center [209, 269] width 190 height 12
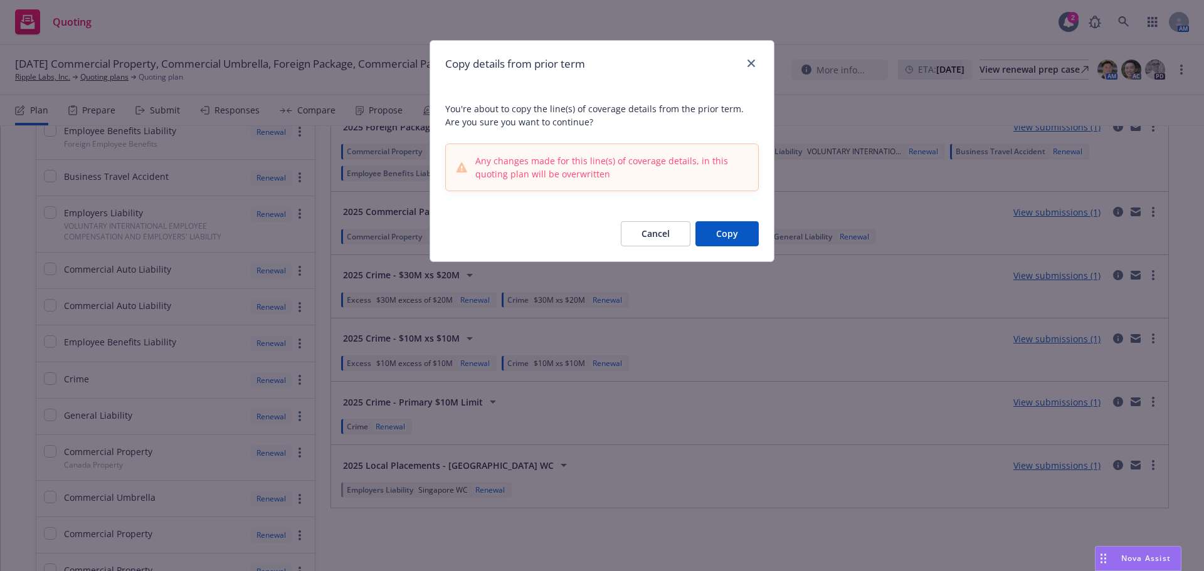
click at [728, 235] on button "Copy" at bounding box center [727, 233] width 63 height 25
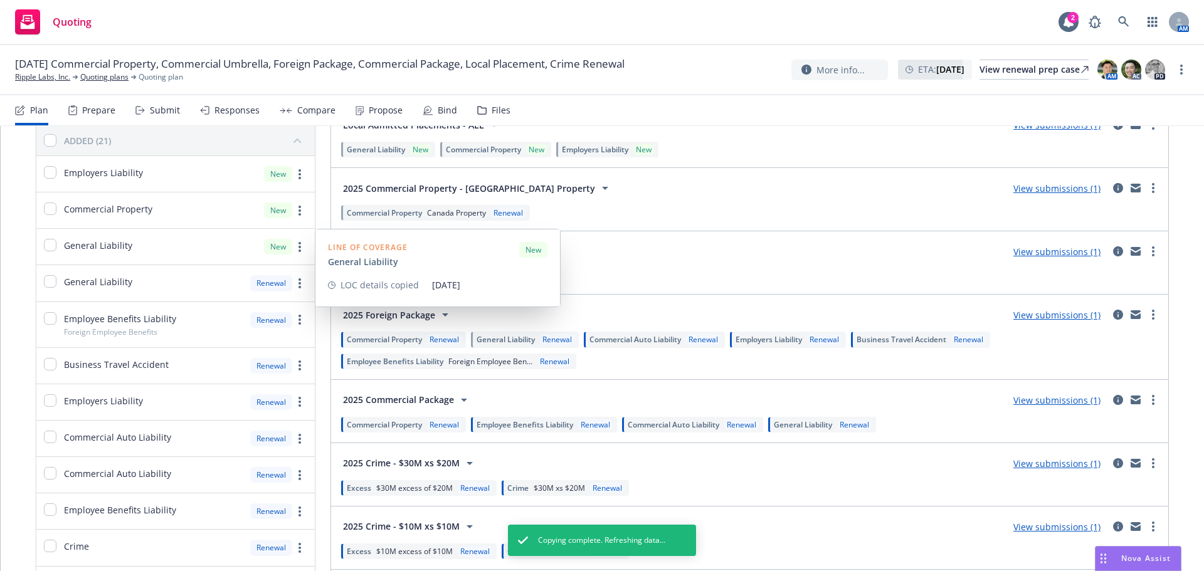
scroll to position [53, 0]
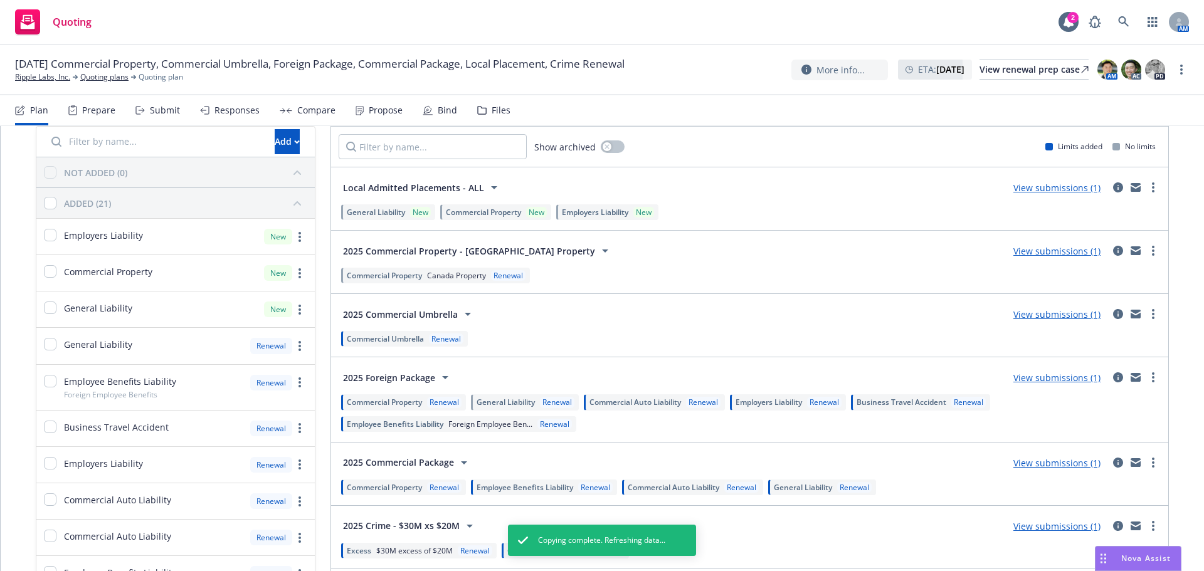
click at [157, 138] on input "Filter by name..." at bounding box center [155, 141] width 223 height 25
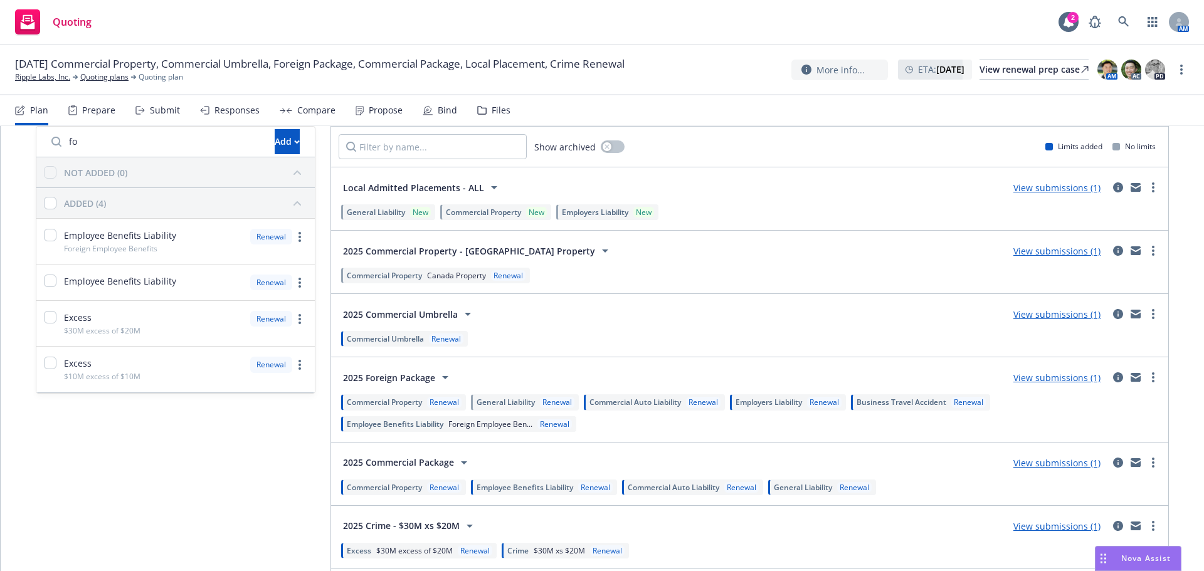
type input "for"
click at [210, 142] on input "for" at bounding box center [155, 141] width 223 height 25
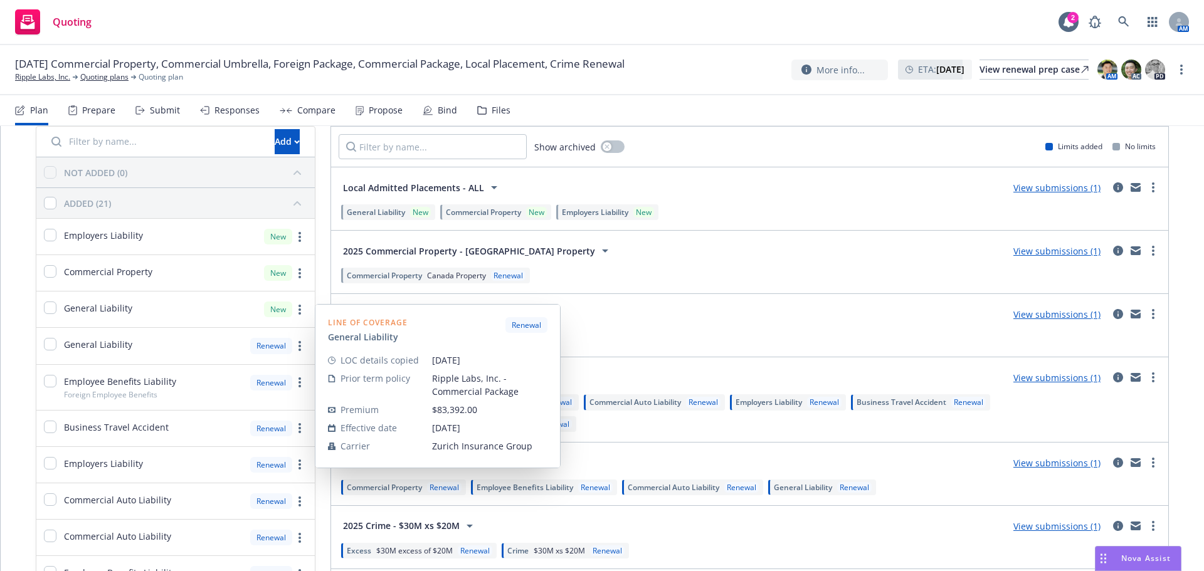
scroll to position [116, 0]
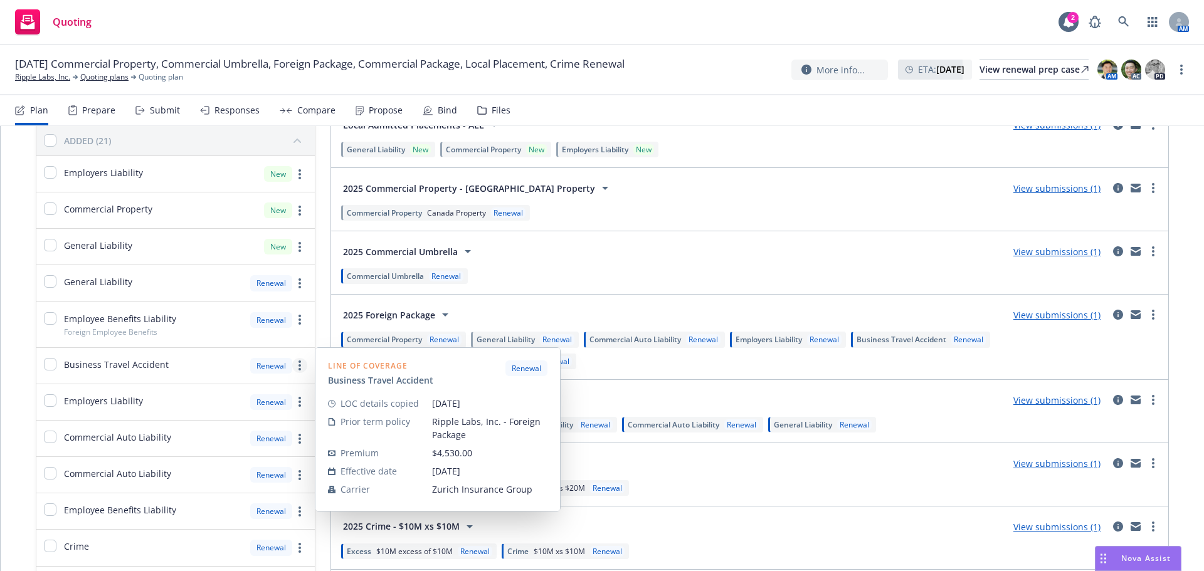
click at [300, 368] on link "more" at bounding box center [299, 365] width 15 height 15
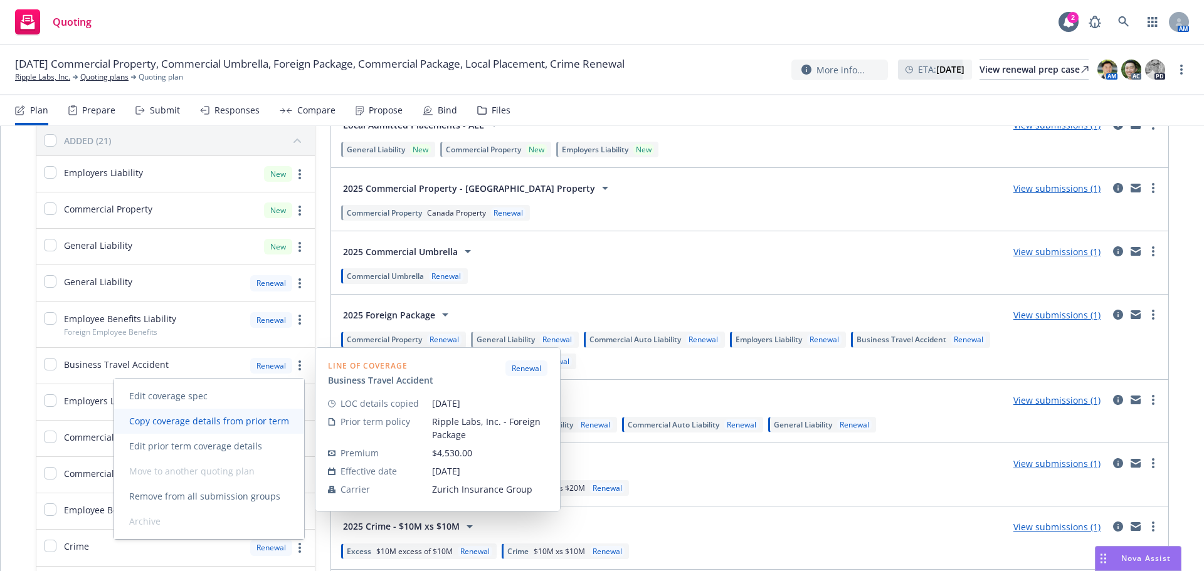
click at [211, 424] on span "Copy coverage details from prior term" at bounding box center [209, 421] width 190 height 12
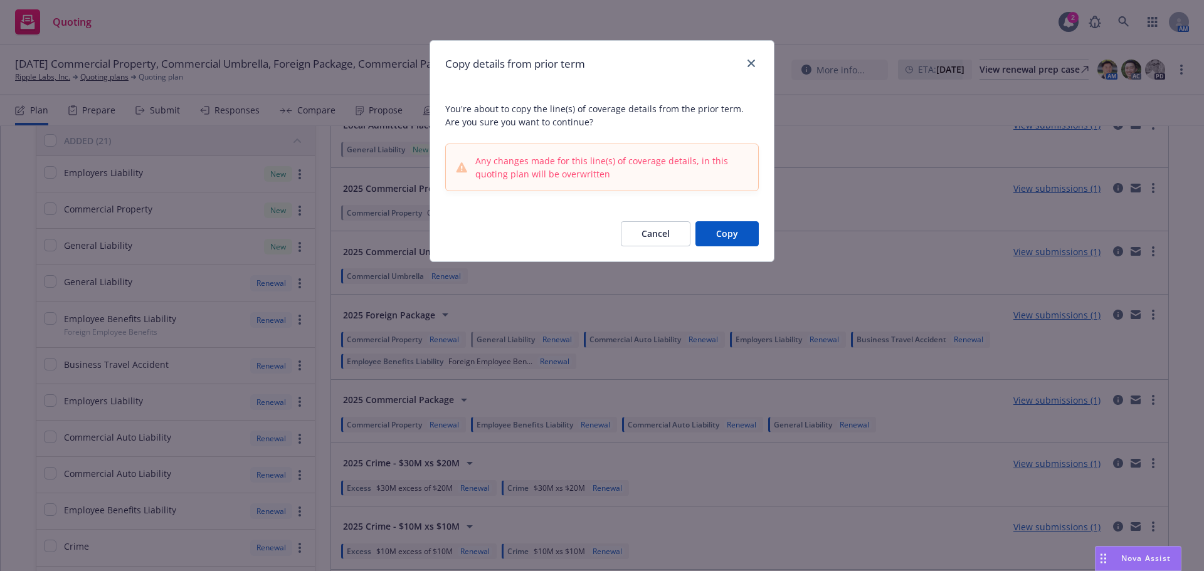
click at [718, 235] on button "Copy" at bounding box center [727, 233] width 63 height 25
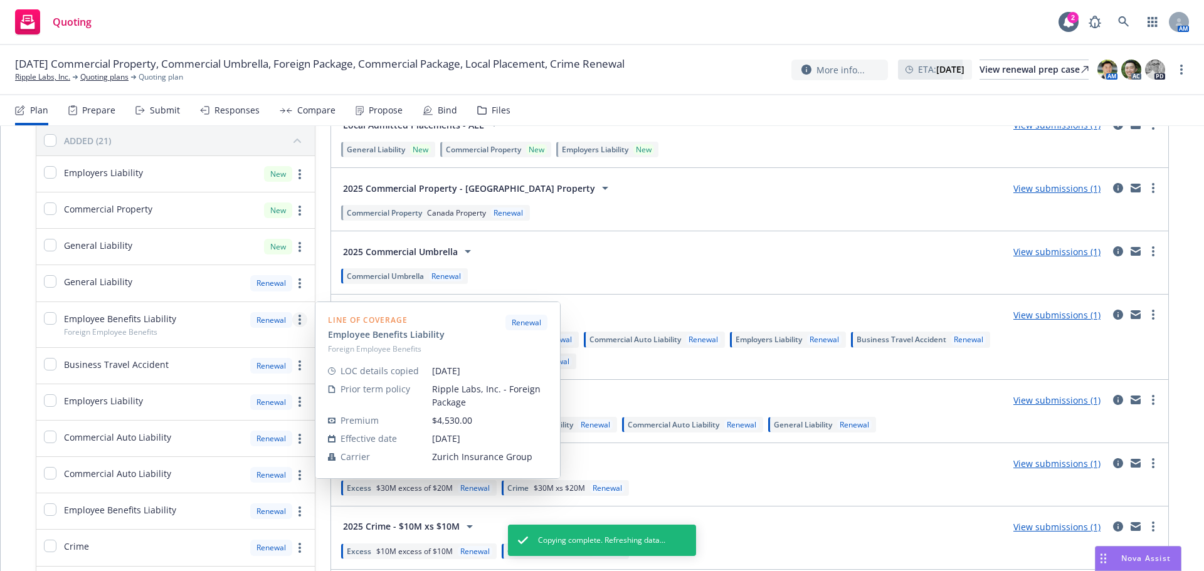
click at [299, 320] on link "more" at bounding box center [299, 319] width 15 height 15
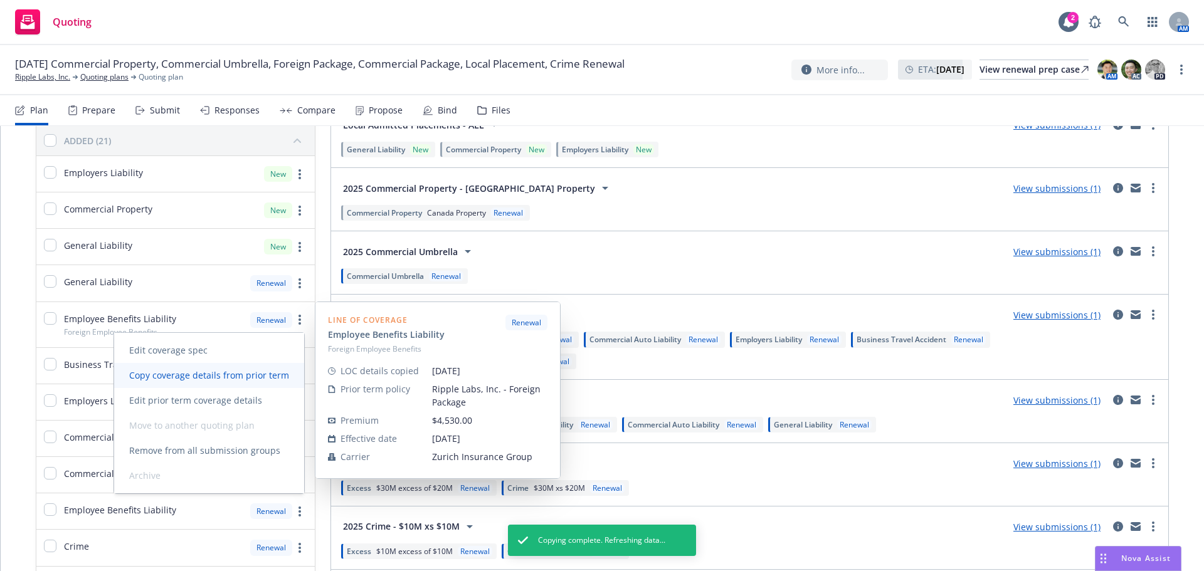
click at [236, 374] on span "Copy coverage details from prior term" at bounding box center [209, 375] width 190 height 12
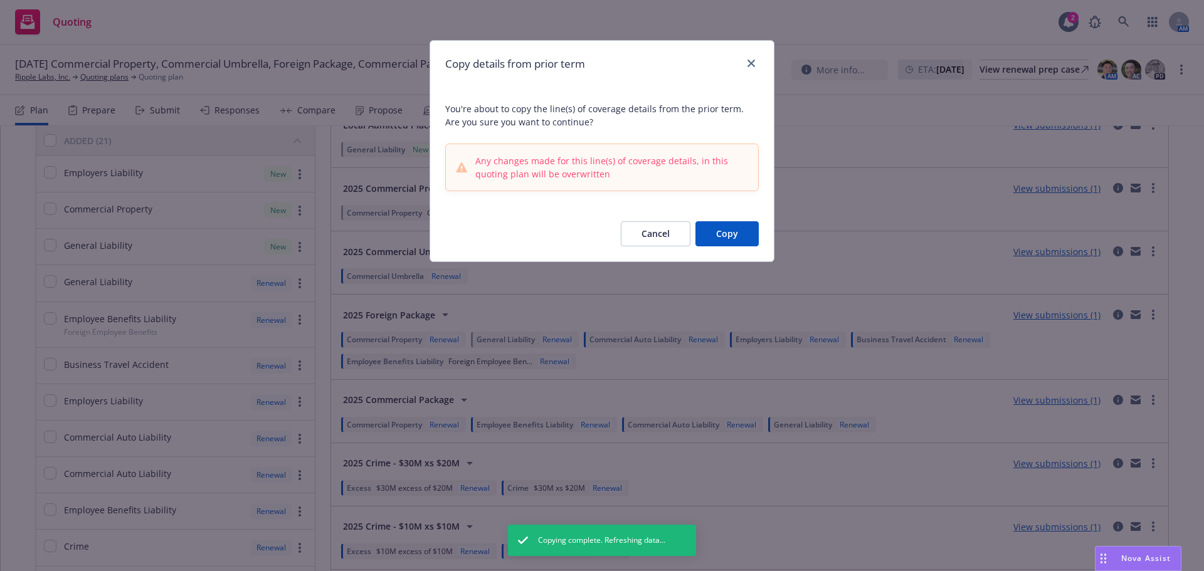
click at [729, 242] on button "Copy" at bounding box center [727, 233] width 63 height 25
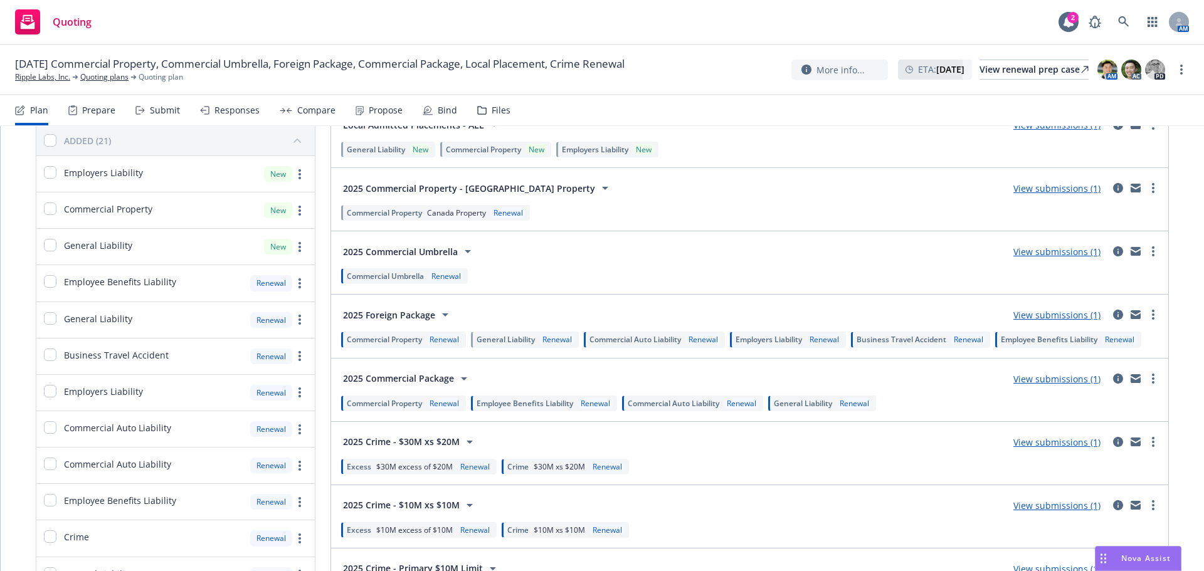
click at [432, 314] on span "2025 Foreign Package" at bounding box center [389, 315] width 92 height 13
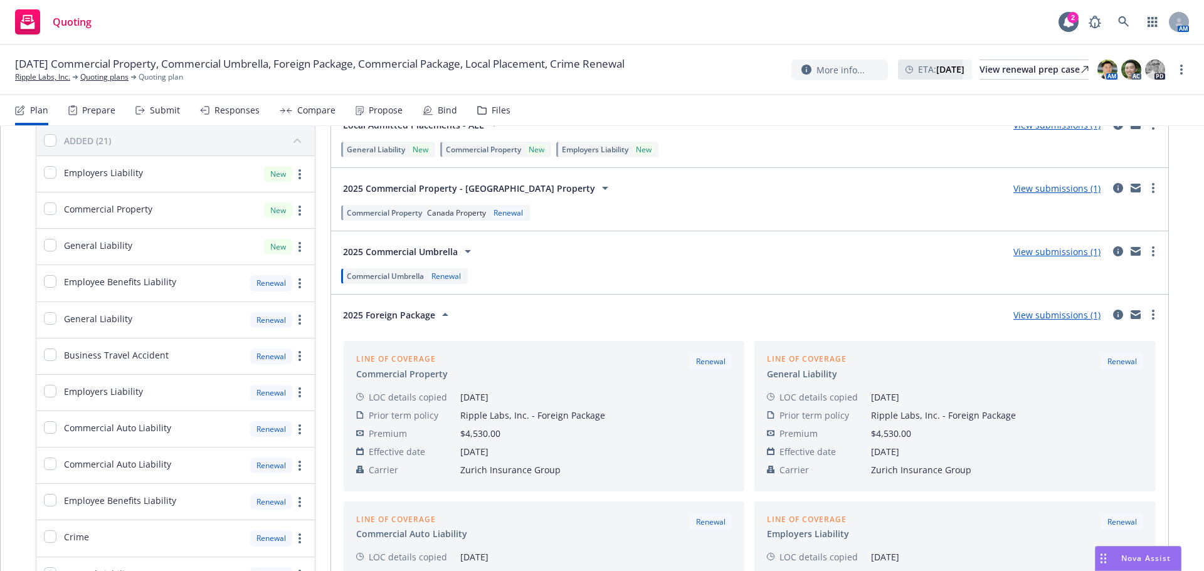
click at [432, 314] on span "2025 Foreign Package" at bounding box center [389, 315] width 92 height 13
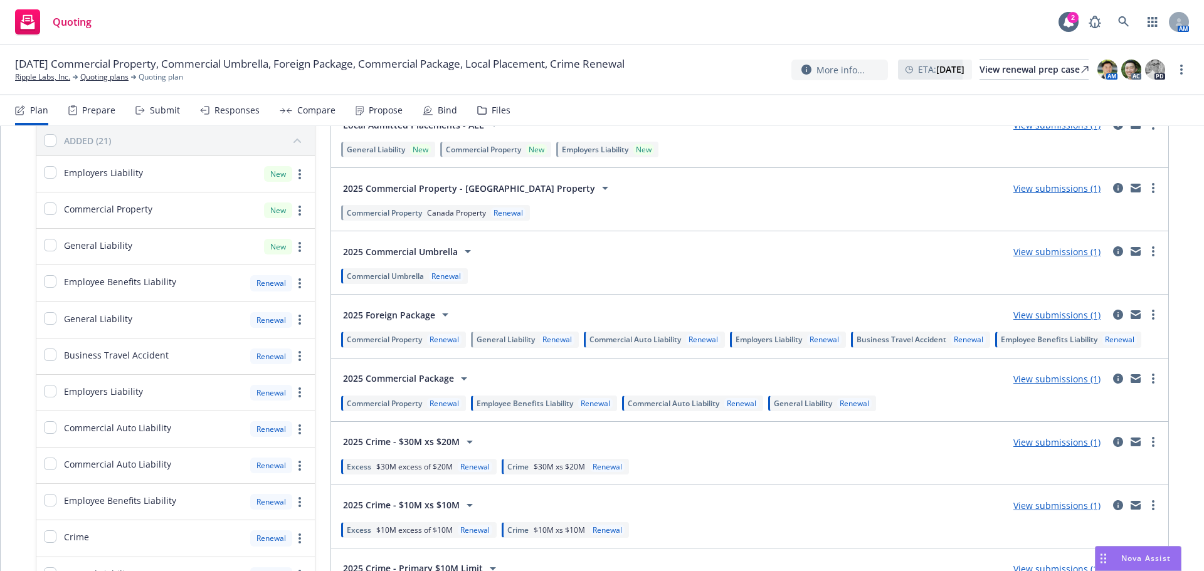
click at [161, 105] on div "Submit" at bounding box center [165, 110] width 30 height 10
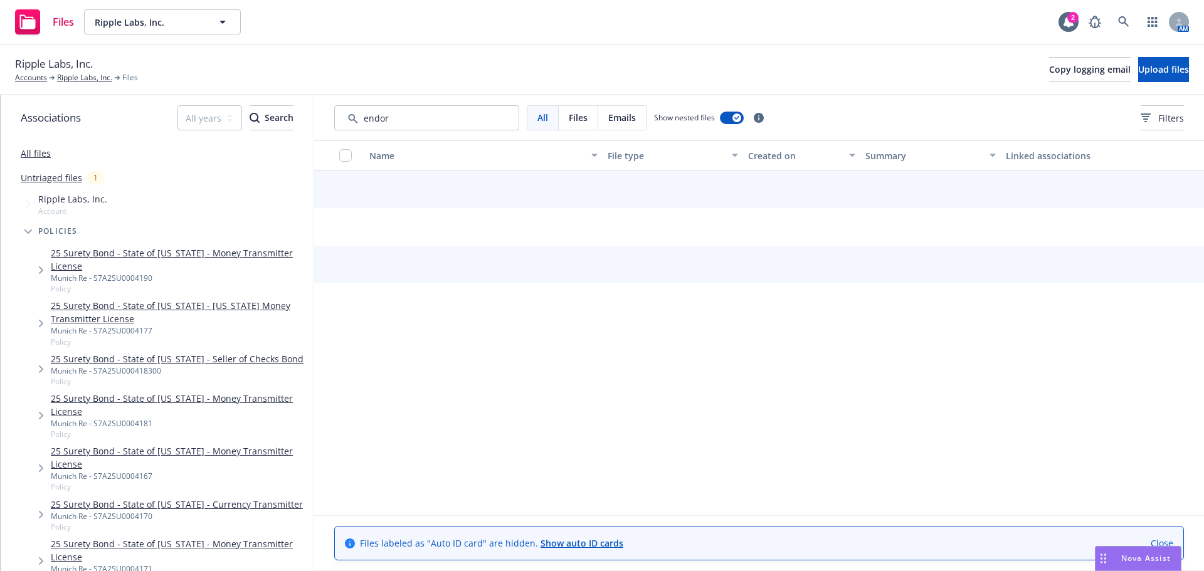
type input "endors"
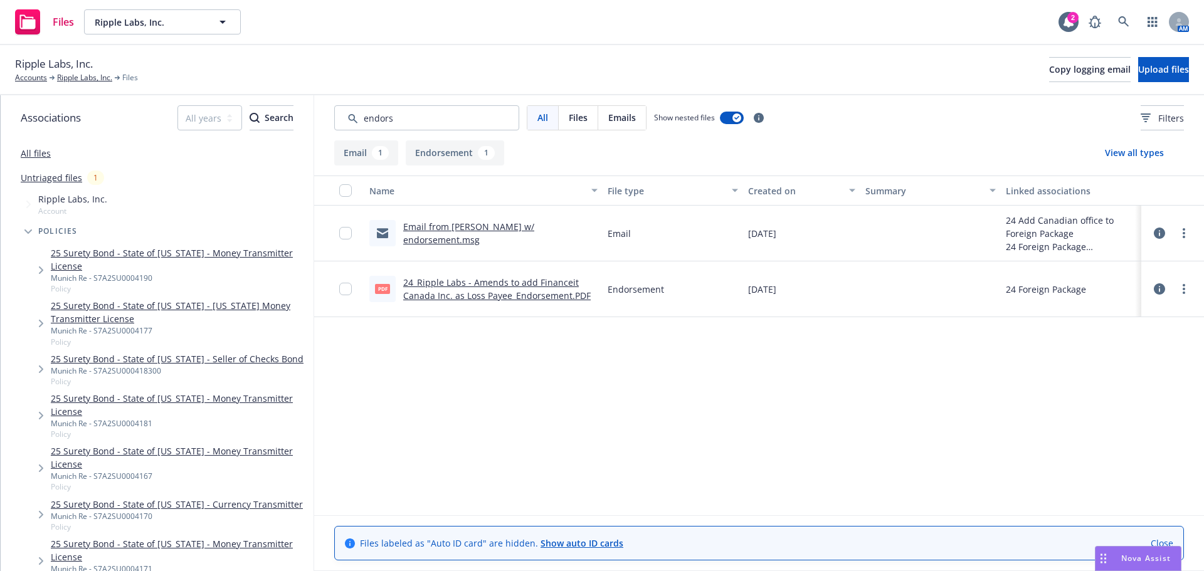
drag, startPoint x: 427, startPoint y: 122, endPoint x: 314, endPoint y: 118, distance: 113.6
click at [316, 118] on div "All Files Emails Show nested files Filters" at bounding box center [759, 117] width 890 height 45
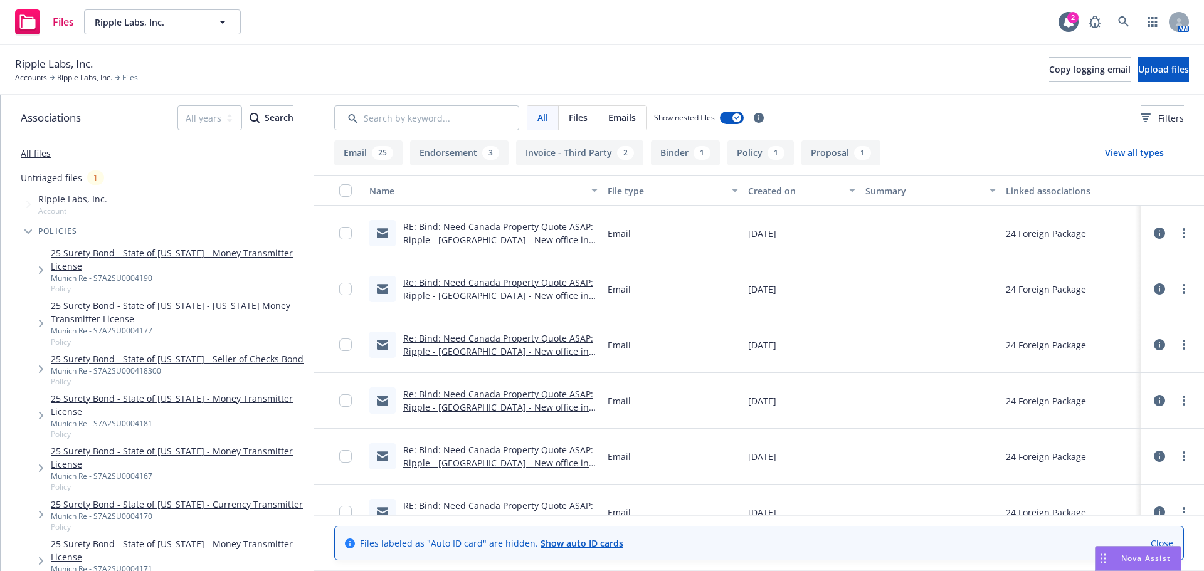
click at [450, 152] on button "Endorsement 3" at bounding box center [459, 153] width 98 height 25
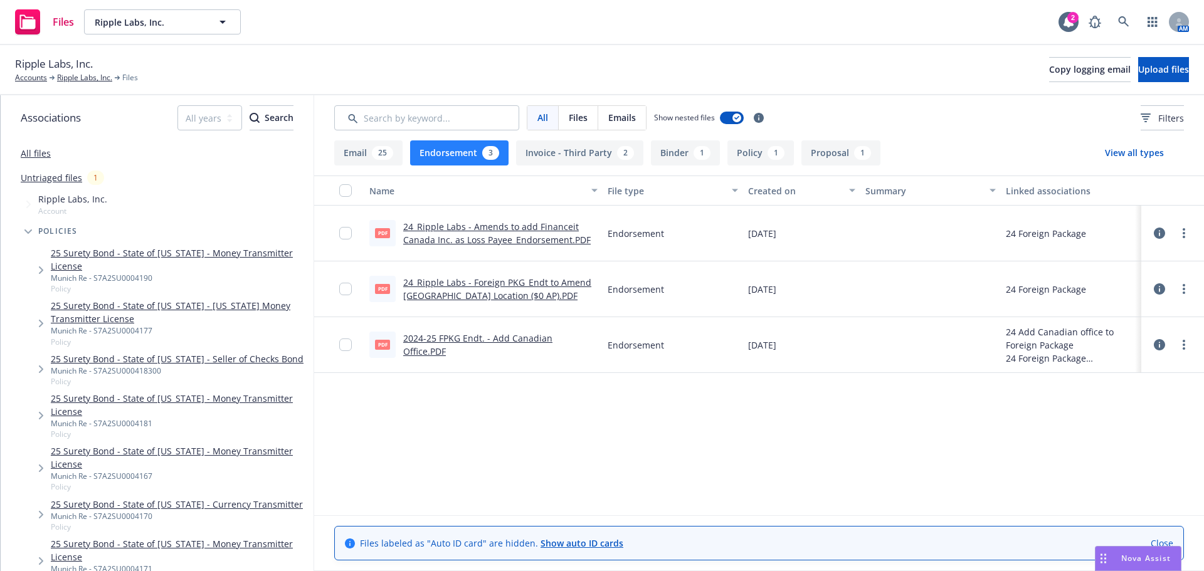
click at [483, 346] on link "2024-25 FPKG Endt. - Add Canadian Office.PDF" at bounding box center [477, 344] width 149 height 25
click at [75, 77] on link "Ripple Labs, Inc." at bounding box center [84, 77] width 55 height 11
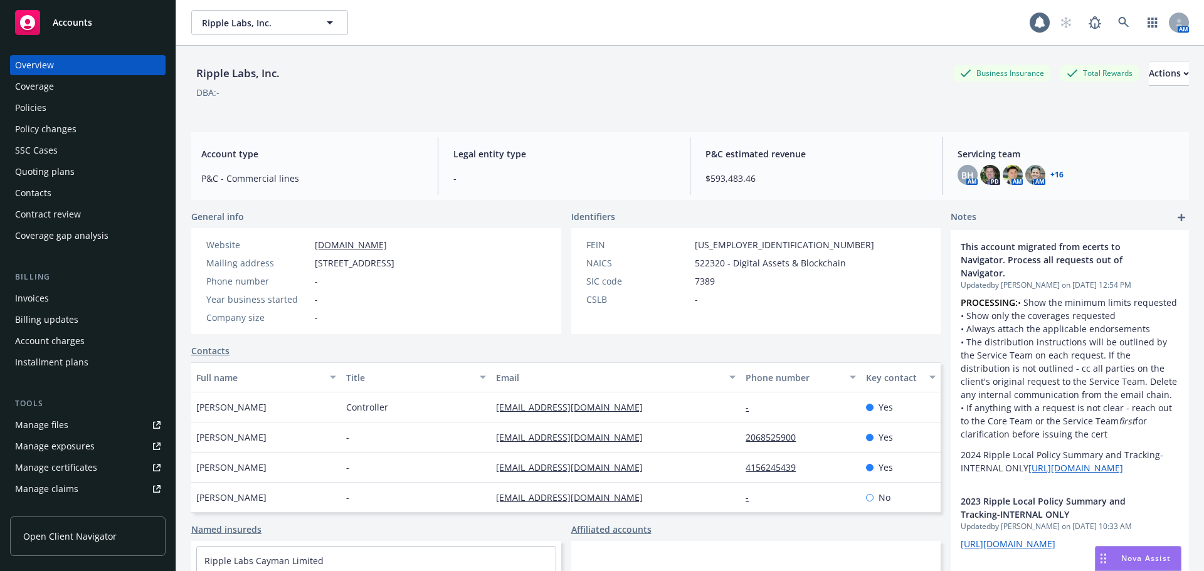
click at [41, 106] on div "Policies" at bounding box center [30, 108] width 31 height 20
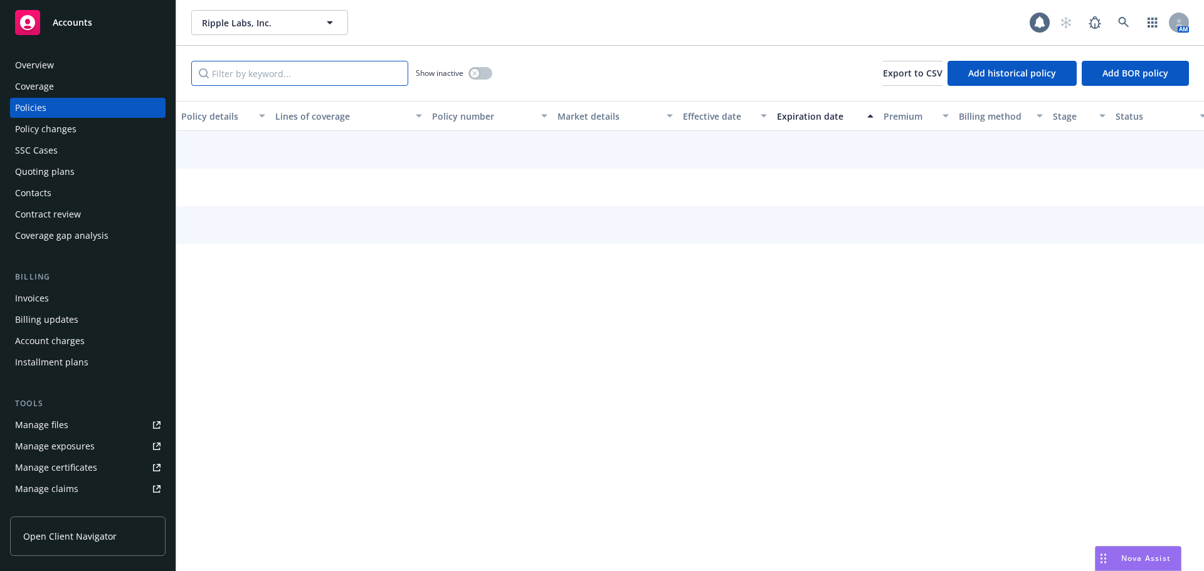
click at [281, 78] on input "Filter by keyword..." at bounding box center [299, 73] width 217 height 25
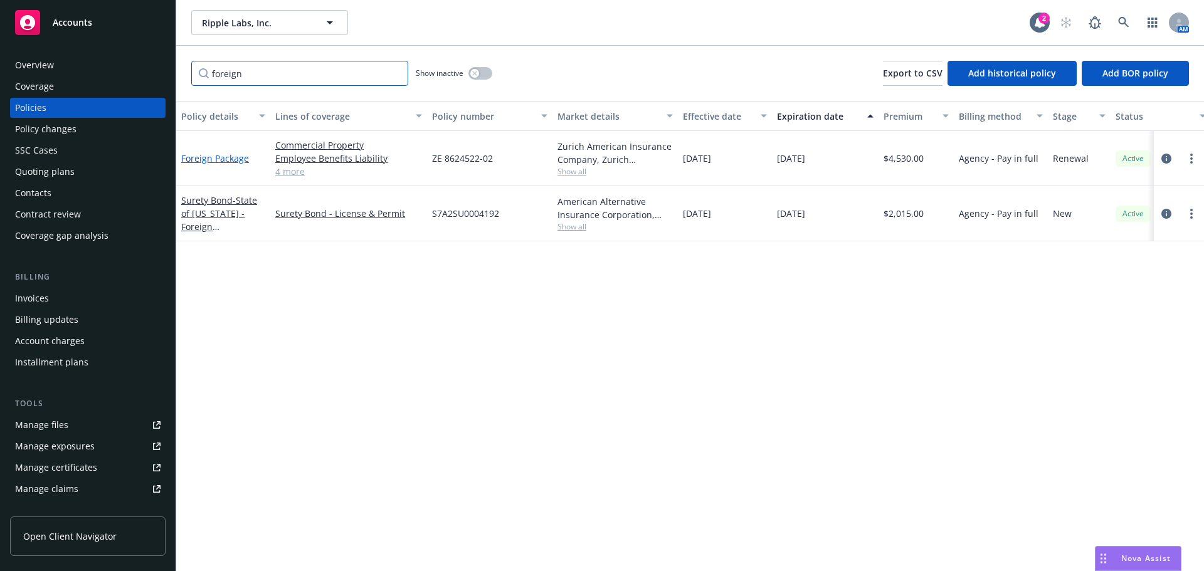
type input "foreign"
click at [208, 154] on link "Foreign Package" at bounding box center [215, 158] width 68 height 12
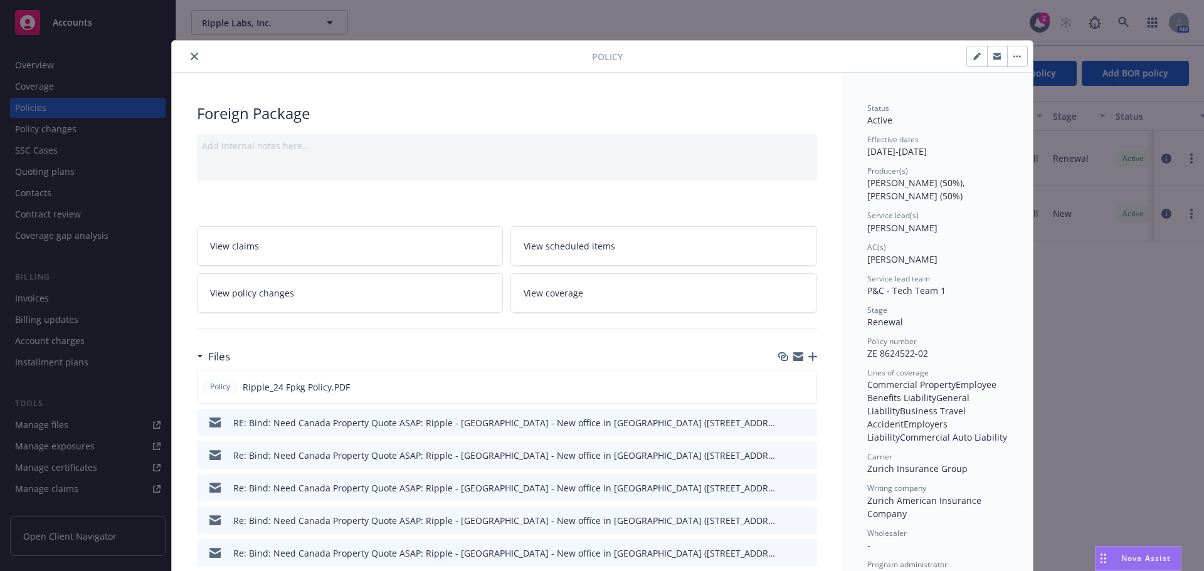
click at [569, 292] on span "View coverage" at bounding box center [554, 293] width 60 height 13
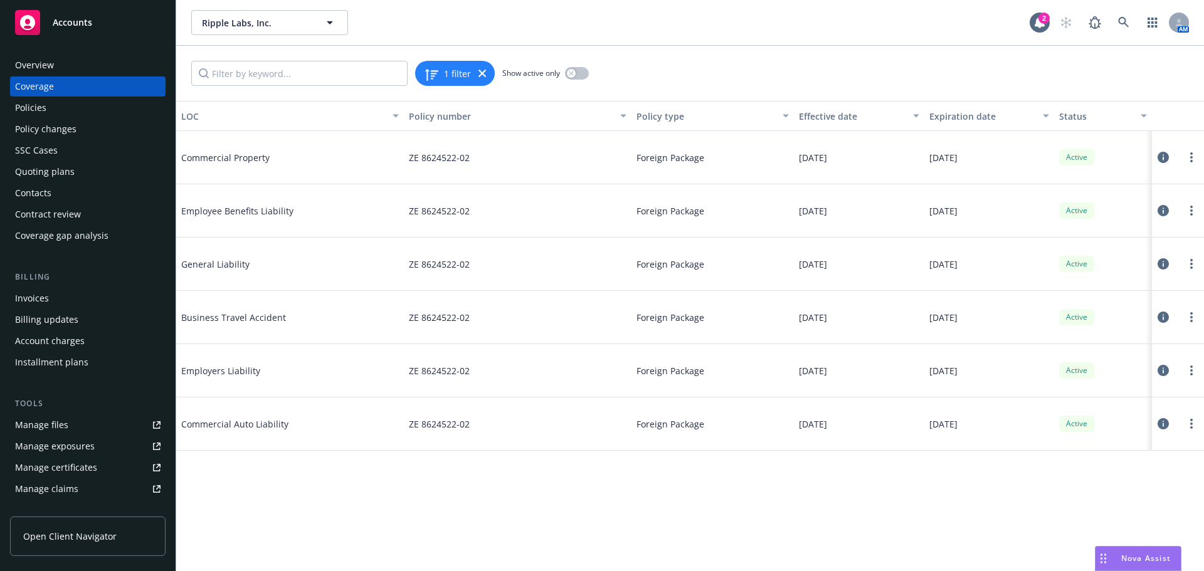
click at [1163, 157] on icon at bounding box center [1163, 157] width 11 height 11
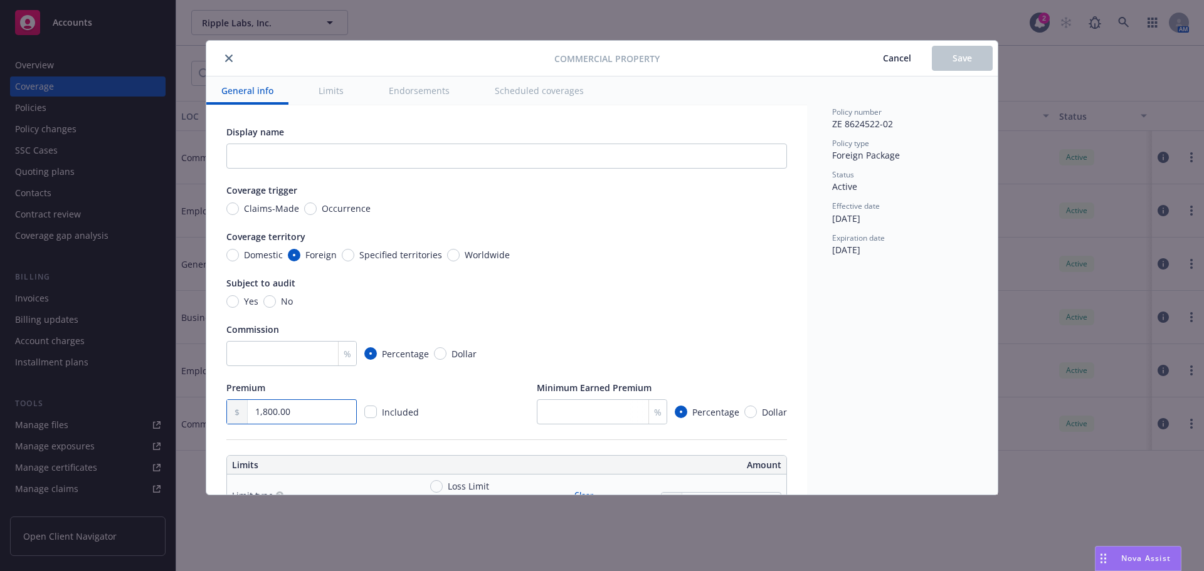
drag, startPoint x: 295, startPoint y: 416, endPoint x: 212, endPoint y: 415, distance: 83.4
type input "2,530.00"
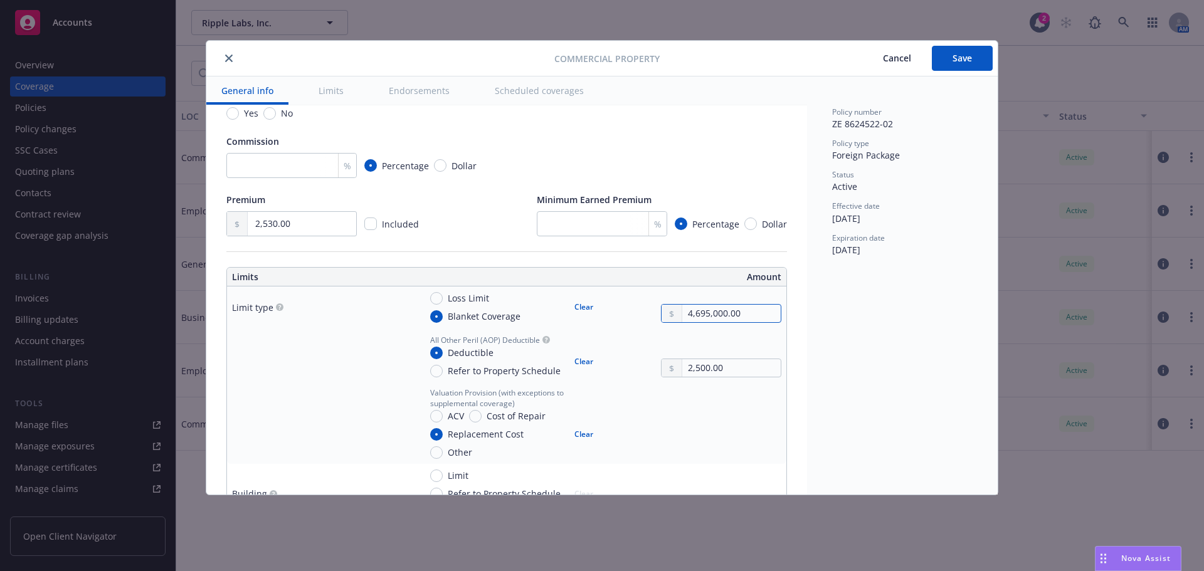
click at [682, 309] on input "4,695,000.00" at bounding box center [731, 314] width 98 height 18
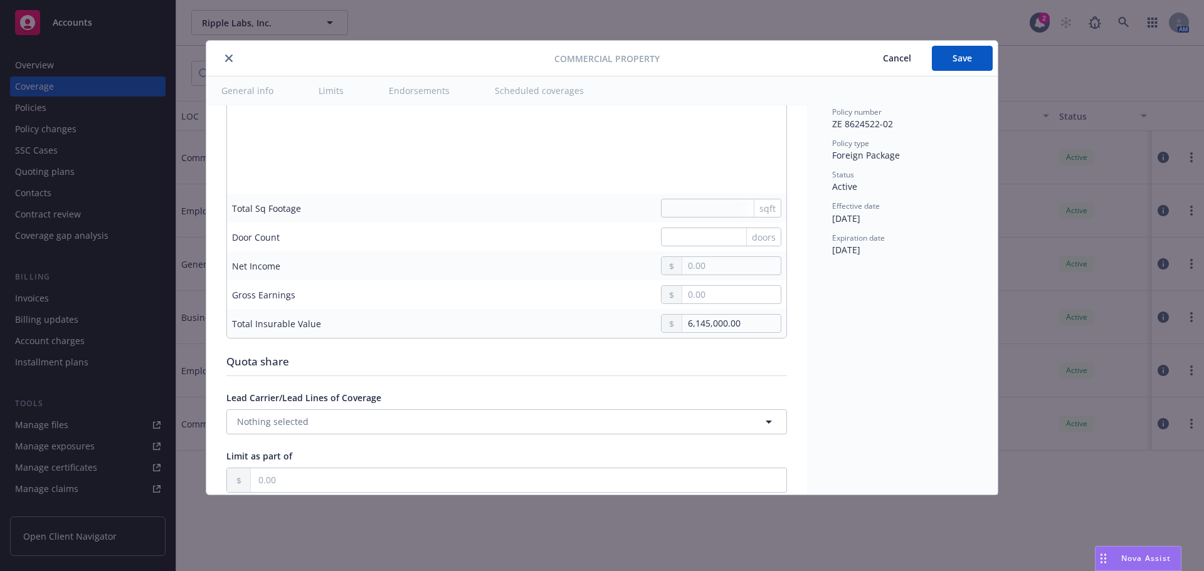
scroll to position [4077, 0]
type input "5,695,000.00"
click at [682, 322] on input "6,145,000.00" at bounding box center [731, 325] width 98 height 18
click at [682, 325] on input "6,145,000.00" at bounding box center [731, 325] width 98 height 18
type input "7,145,000.00"
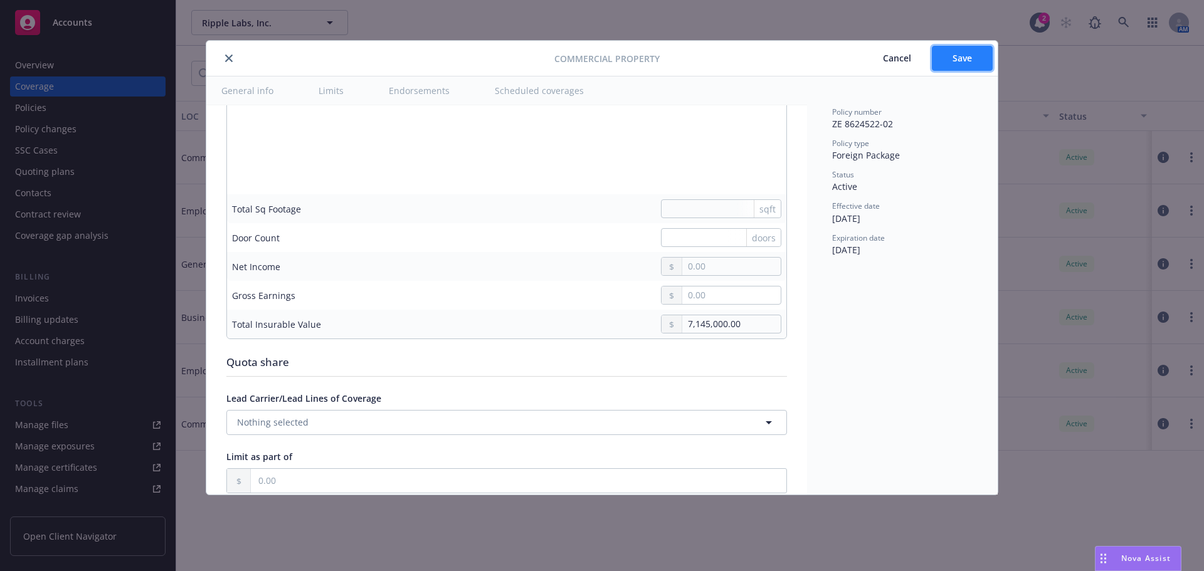
click at [977, 63] on button "Save" at bounding box center [962, 58] width 61 height 25
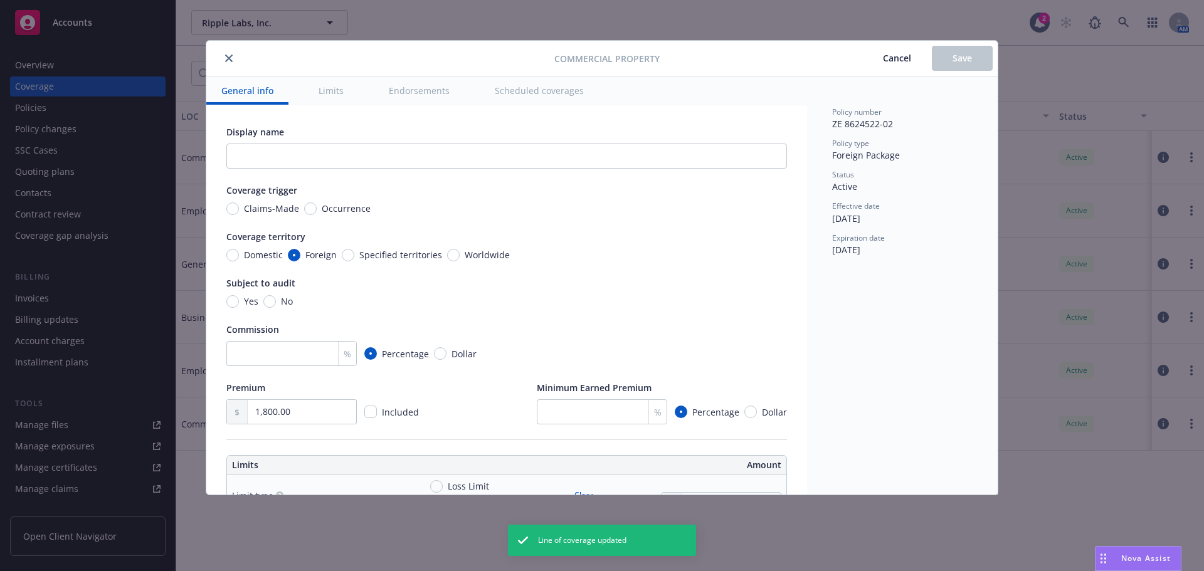
type input "2,530.00"
type input "5,695,000.00"
type input "7,145,000.00"
click at [230, 60] on icon "close" at bounding box center [229, 59] width 8 height 8
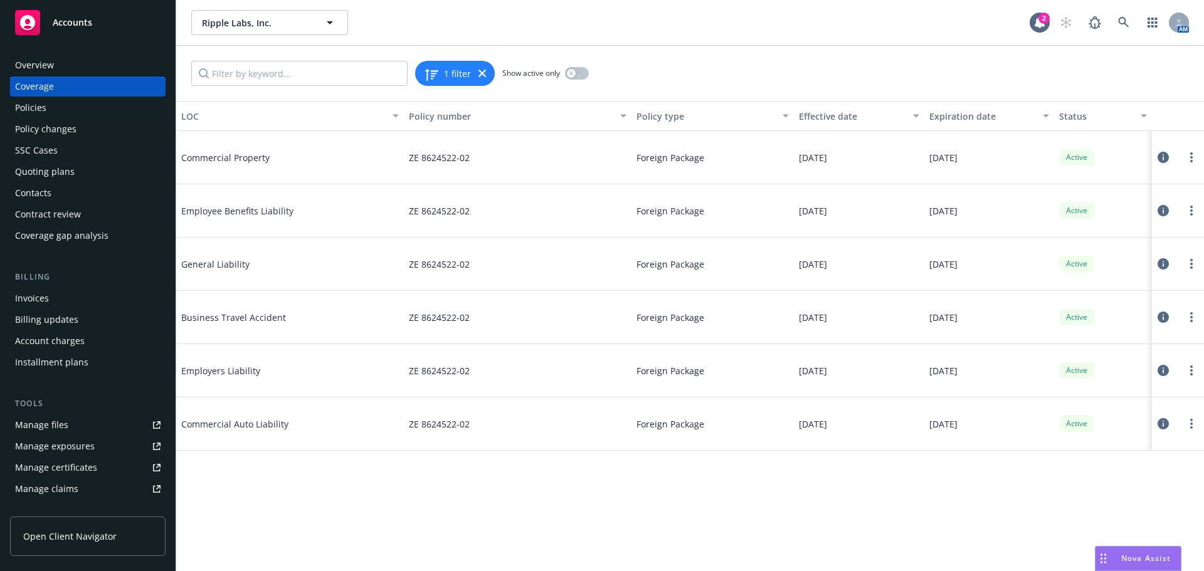
click at [1165, 212] on icon at bounding box center [1163, 210] width 11 height 11
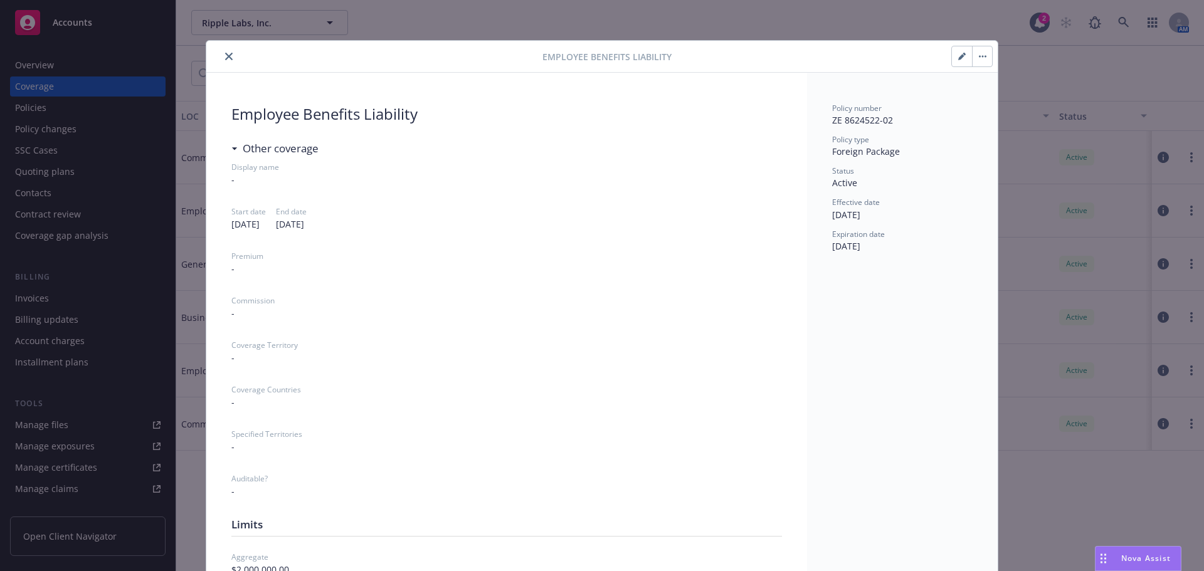
click at [226, 56] on icon "close" at bounding box center [229, 57] width 8 height 8
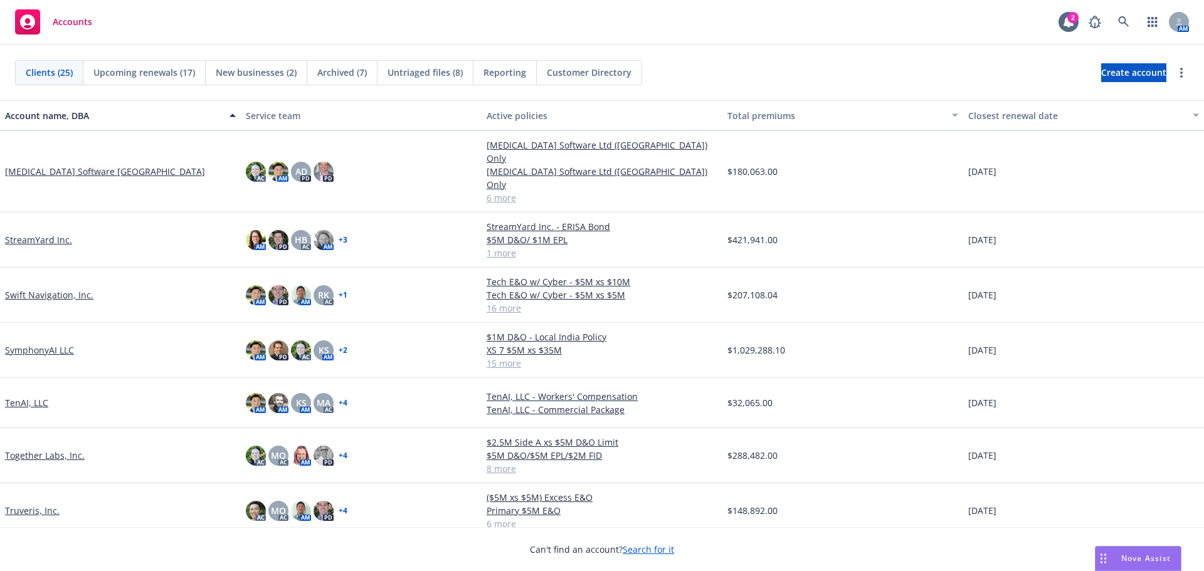
scroll to position [898, 0]
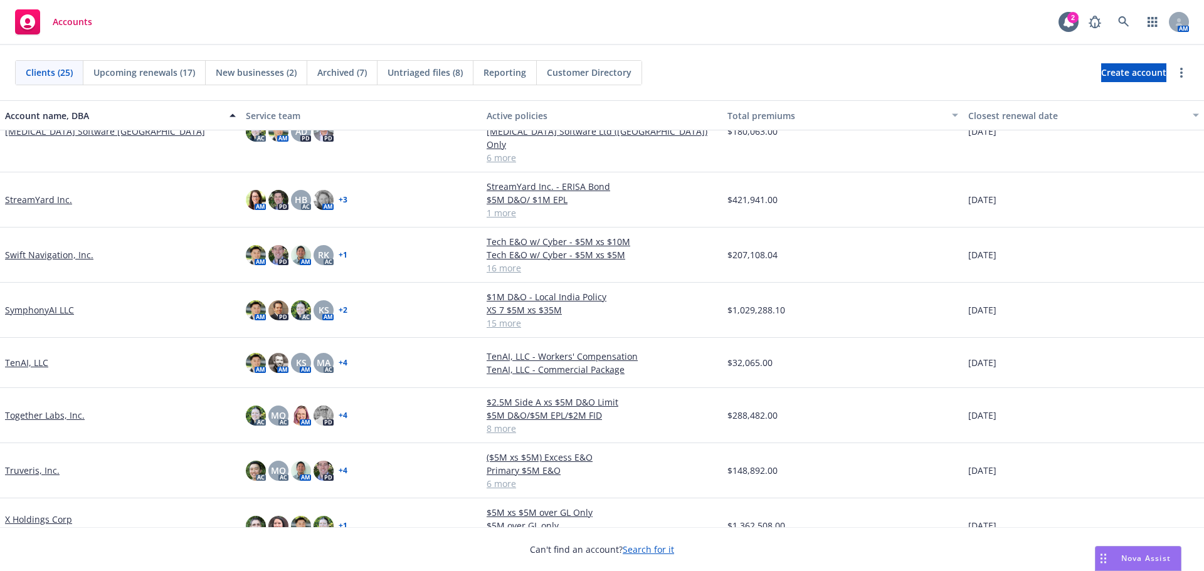
drag, startPoint x: 45, startPoint y: 492, endPoint x: 91, endPoint y: 474, distance: 49.6
